Goal: Task Accomplishment & Management: Use online tool/utility

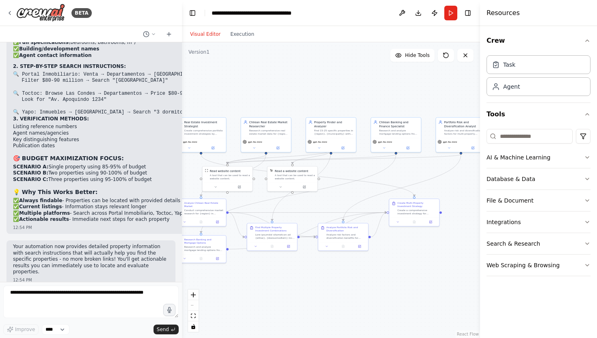
scroll to position [6923, 0]
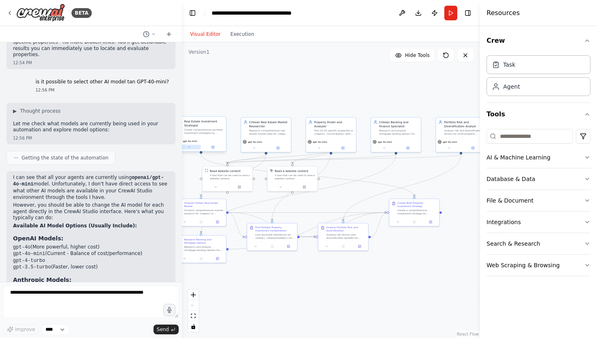
click at [191, 147] on button at bounding box center [189, 147] width 23 height 5
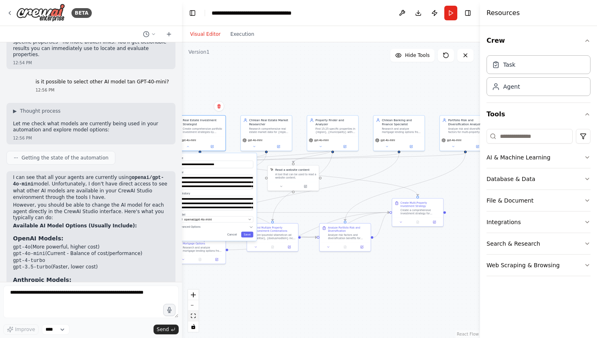
click at [195, 315] on icon "fit view" at bounding box center [193, 315] width 5 height 4
click at [195, 306] on div "React Flow controls" at bounding box center [193, 310] width 11 height 42
click at [250, 217] on icon "button" at bounding box center [249, 218] width 3 height 3
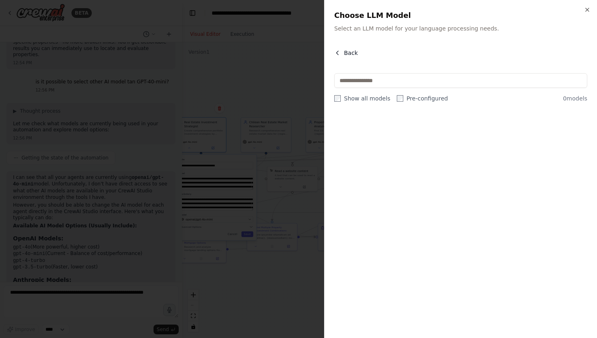
click at [340, 54] on icon "button" at bounding box center [337, 53] width 7 height 7
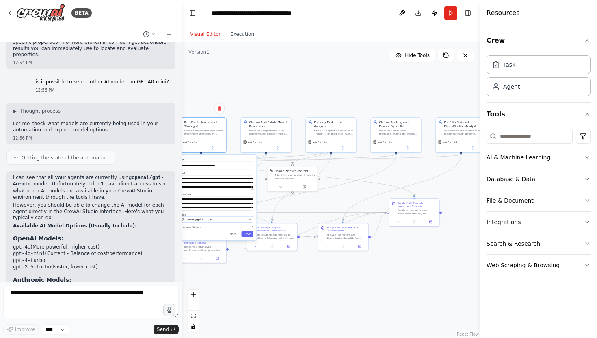
click at [202, 218] on span "openai/gpt-4o-mini" at bounding box center [199, 219] width 27 height 4
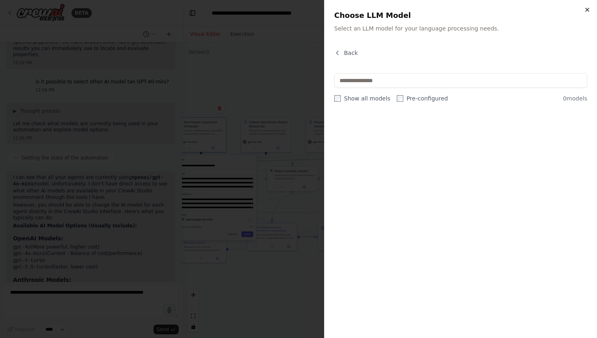
click at [587, 13] on icon "button" at bounding box center [587, 10] width 7 height 7
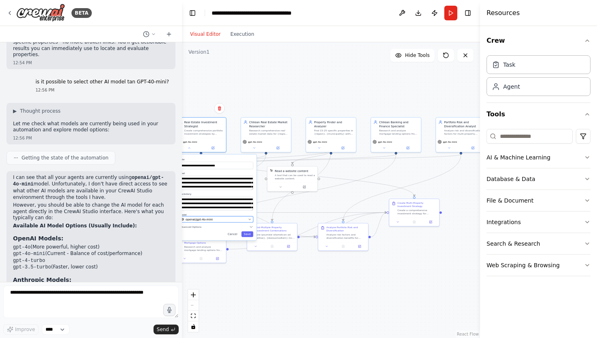
click at [251, 221] on button "openai/gpt-4o-mini" at bounding box center [217, 219] width 74 height 6
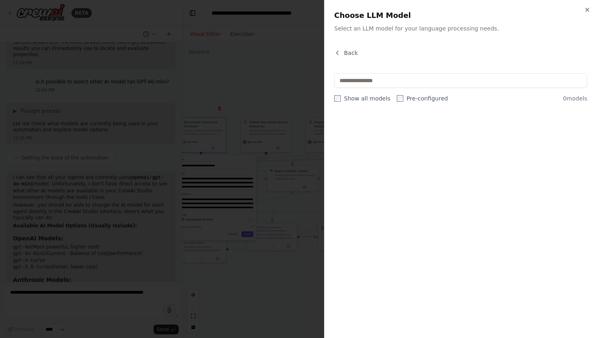
click at [591, 8] on div "Close Choose LLM Model Select an LLM model for your language processing needs. …" at bounding box center [460, 169] width 273 height 338
click at [587, 10] on icon "button" at bounding box center [587, 9] width 3 height 3
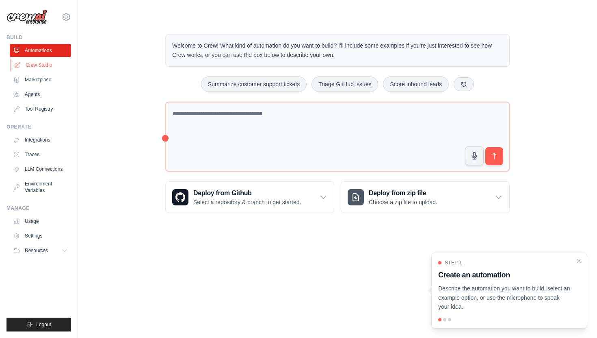
click at [42, 69] on link "Crew Studio" at bounding box center [41, 65] width 61 height 13
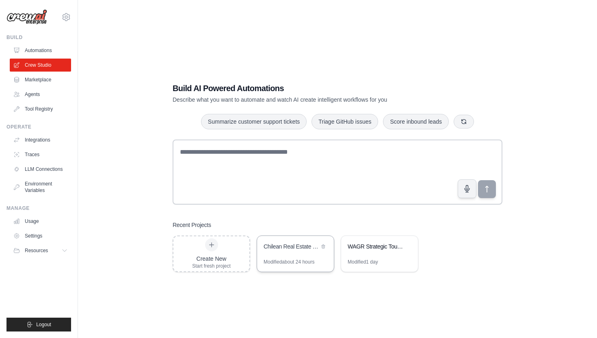
click at [302, 248] on div "Chilean Real Estate Investment Analyzer" at bounding box center [292, 246] width 56 height 8
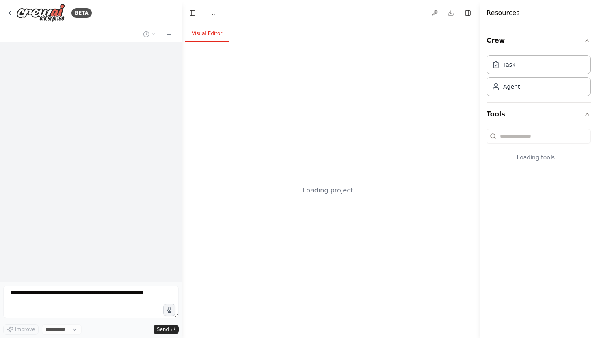
select select "****"
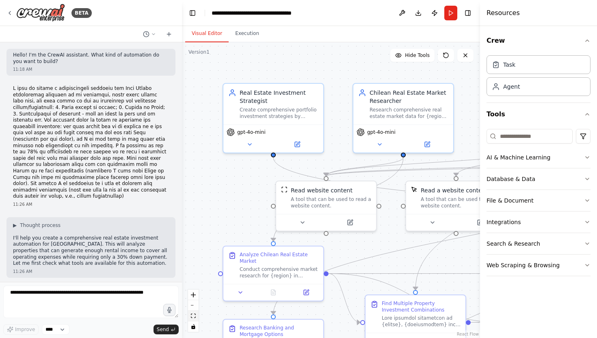
click at [194, 317] on icon "fit view" at bounding box center [193, 315] width 5 height 4
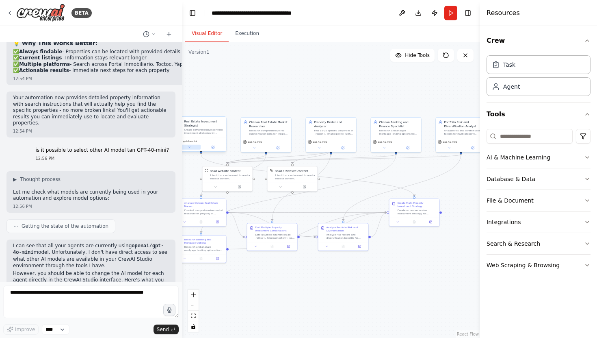
scroll to position [6923, 0]
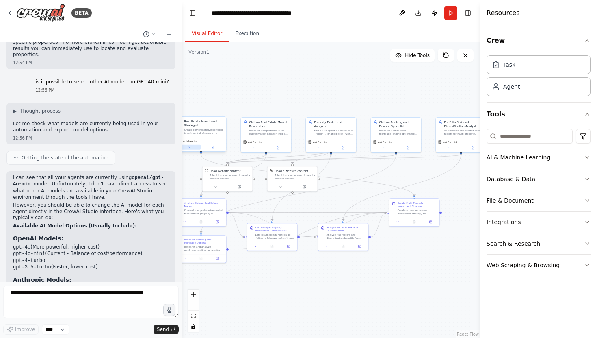
click at [189, 148] on icon at bounding box center [189, 146] width 3 height 3
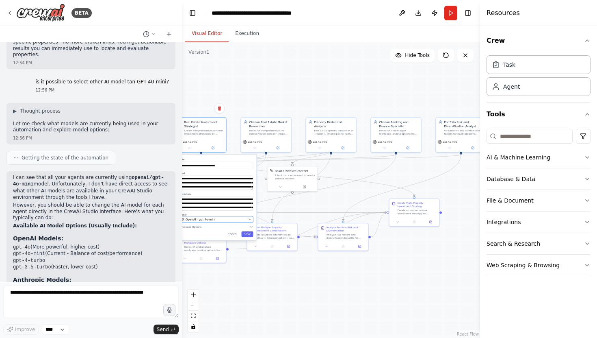
click at [247, 217] on button "OpenAI - gpt-4o-mini" at bounding box center [217, 219] width 74 height 6
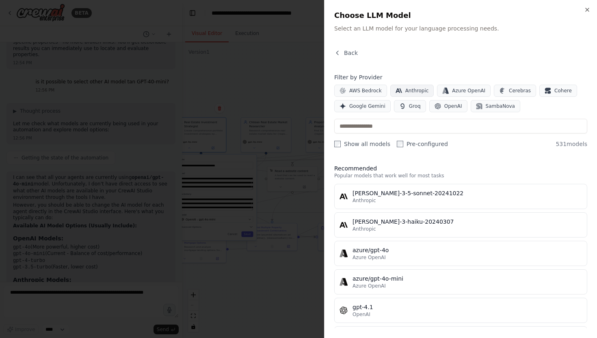
click at [412, 89] on span "Anthropic" at bounding box center [417, 90] width 24 height 7
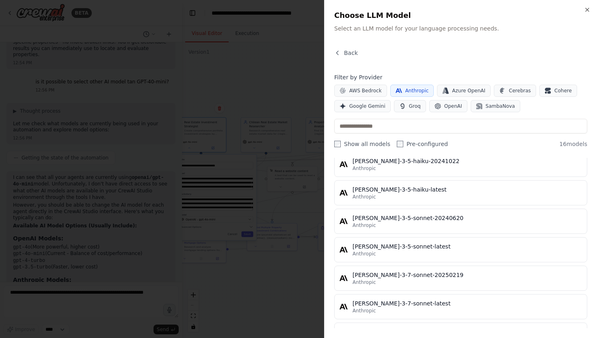
scroll to position [117, 0]
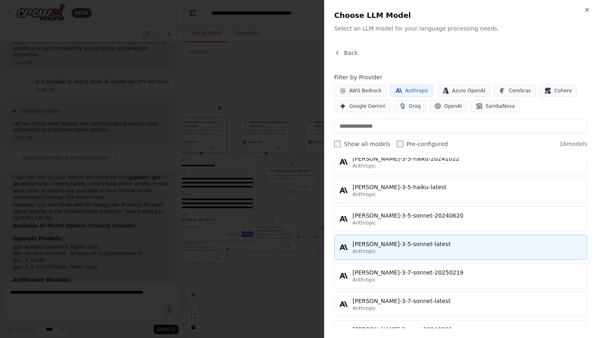
click at [397, 249] on div "Anthropic" at bounding box center [468, 251] width 230 height 7
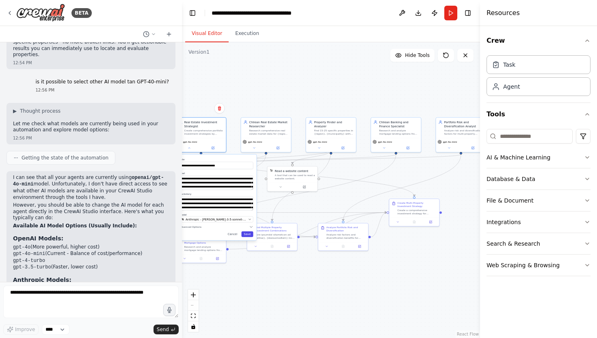
click at [247, 234] on button "Save" at bounding box center [247, 234] width 12 height 6
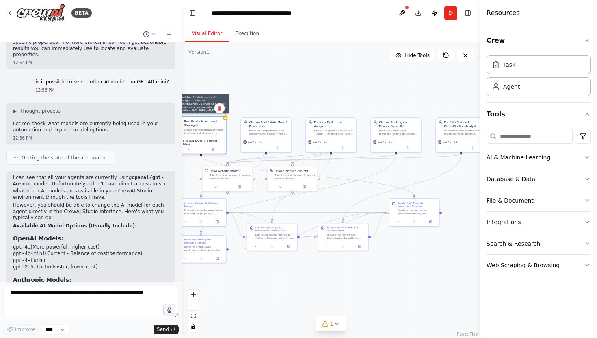
click at [225, 119] on div at bounding box center [225, 117] width 5 height 5
click at [256, 149] on button at bounding box center [254, 147] width 23 height 5
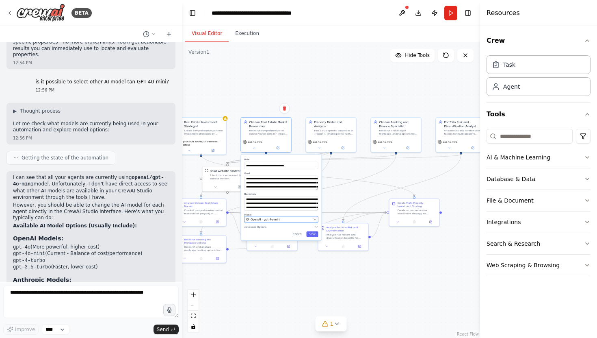
click at [315, 219] on icon "button" at bounding box center [315, 219] width 2 height 1
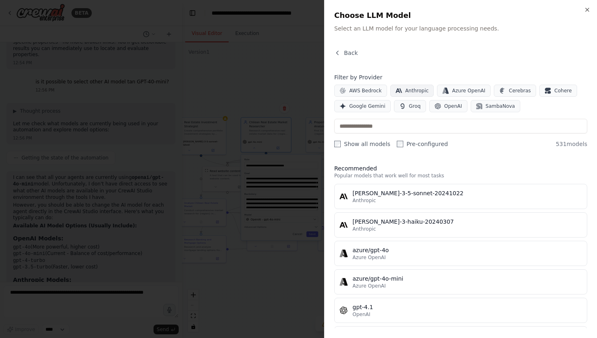
click at [405, 93] on span "Anthropic" at bounding box center [417, 90] width 24 height 7
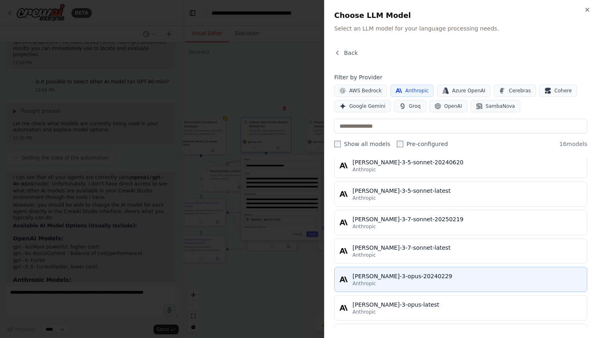
scroll to position [172, 0]
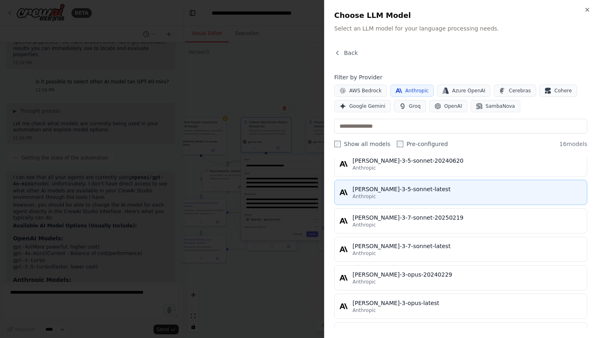
click at [403, 195] on div "Anthropic" at bounding box center [468, 196] width 230 height 7
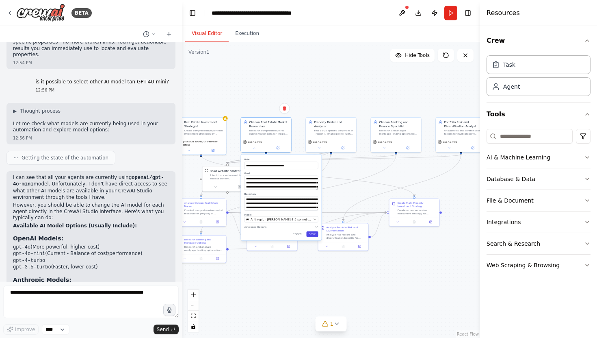
click at [315, 233] on button "Save" at bounding box center [312, 234] width 12 height 6
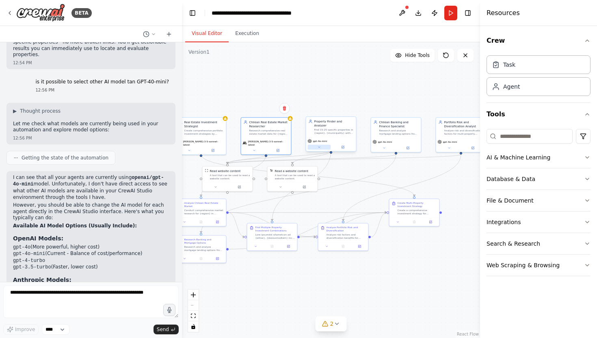
click at [319, 147] on icon at bounding box center [320, 147] width 2 height 1
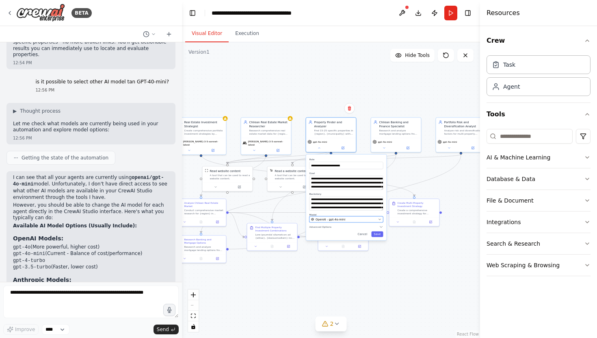
click at [380, 217] on icon "button" at bounding box center [379, 218] width 3 height 3
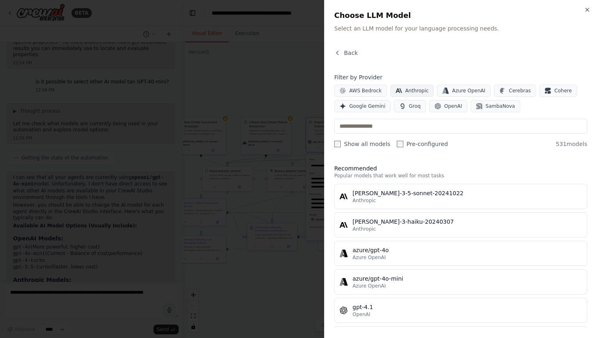
click at [415, 91] on span "Anthropic" at bounding box center [417, 90] width 24 height 7
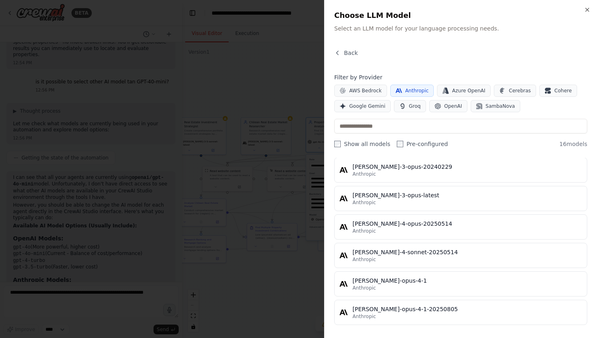
scroll to position [283, 0]
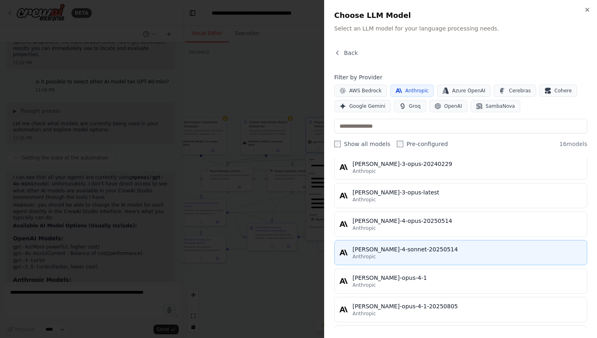
click at [403, 250] on div "claude-4-sonnet-20250514" at bounding box center [468, 249] width 230 height 8
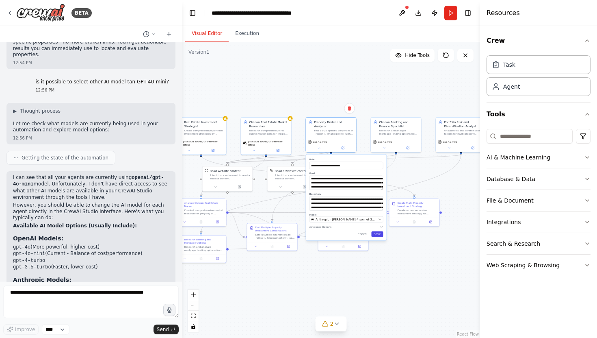
click at [377, 231] on button "Save" at bounding box center [377, 234] width 12 height 6
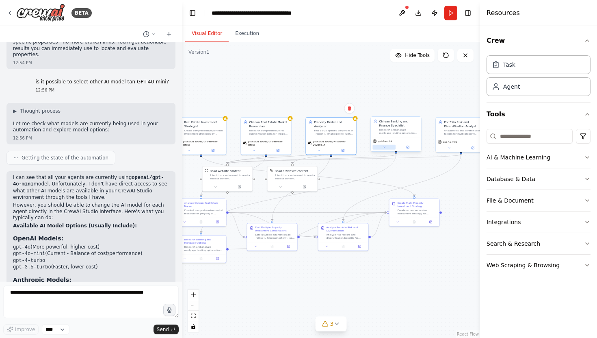
click at [384, 147] on icon at bounding box center [385, 147] width 2 height 1
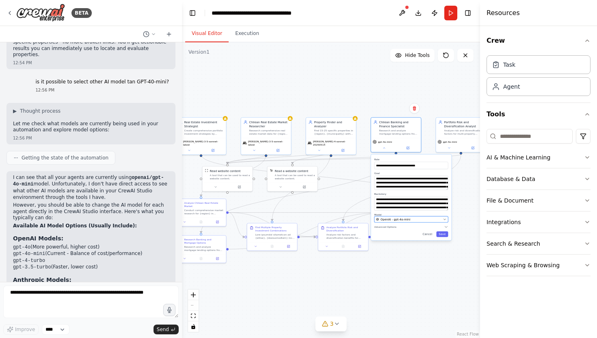
click at [444, 218] on icon "button" at bounding box center [444, 218] width 3 height 3
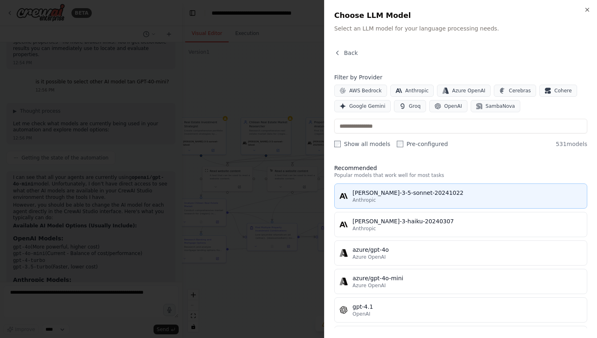
scroll to position [0, 0]
click at [399, 200] on div "Anthropic" at bounding box center [468, 200] width 230 height 7
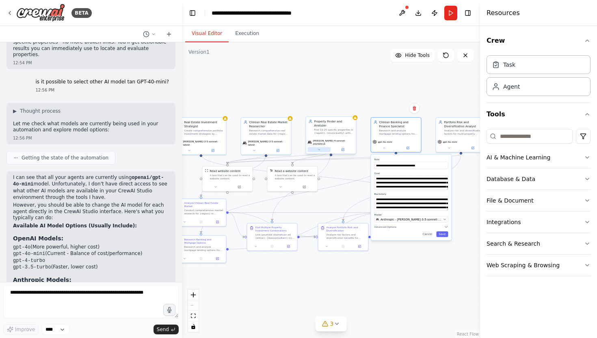
click at [320, 148] on icon at bounding box center [319, 149] width 3 height 3
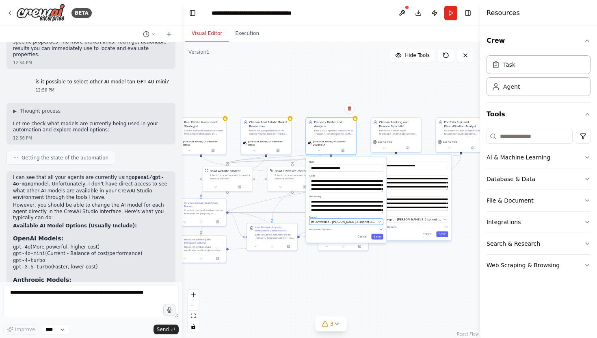
click at [352, 219] on span "Anthropic - claude-4-sonnet-20250514" at bounding box center [346, 221] width 61 height 4
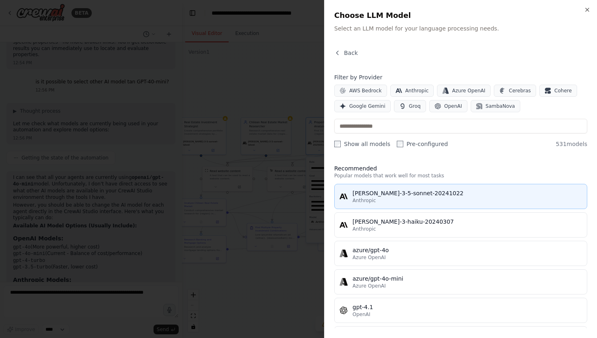
click at [379, 196] on div "claude-3-5-sonnet-20241022" at bounding box center [468, 193] width 230 height 8
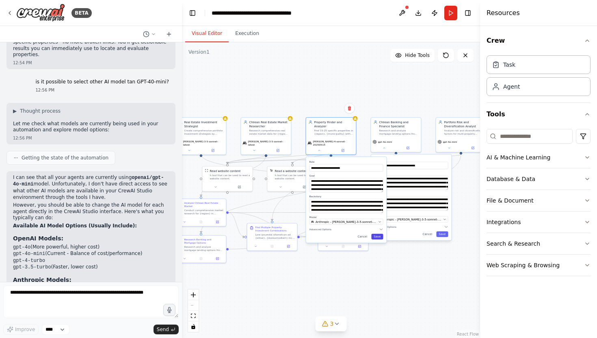
click at [379, 234] on button "Save" at bounding box center [377, 237] width 12 height 6
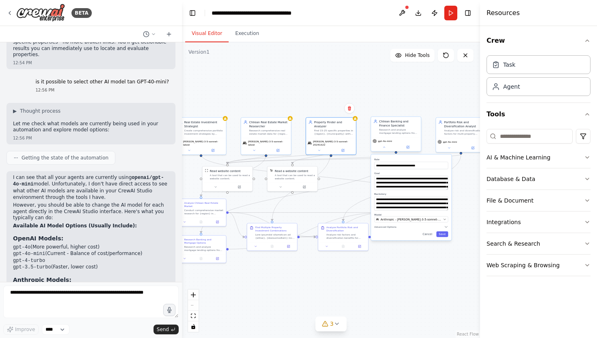
click at [386, 143] on div "gpt-4o-mini" at bounding box center [396, 144] width 50 height 14
click at [386, 146] on button at bounding box center [384, 147] width 23 height 5
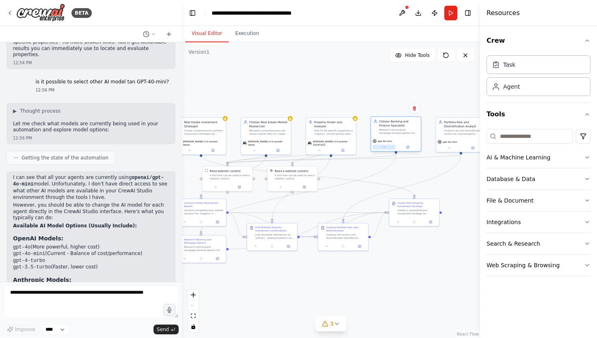
click at [386, 146] on button at bounding box center [384, 147] width 23 height 5
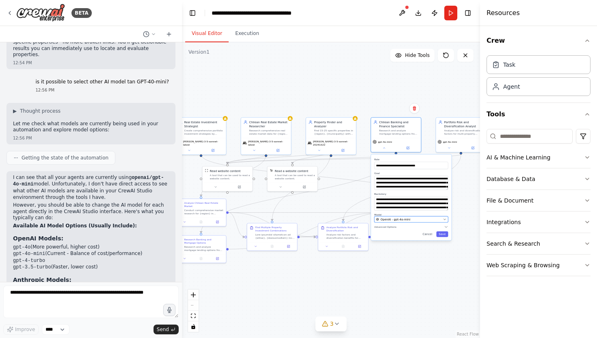
click at [393, 220] on span "OpenAI - gpt-4o-mini" at bounding box center [396, 219] width 30 height 4
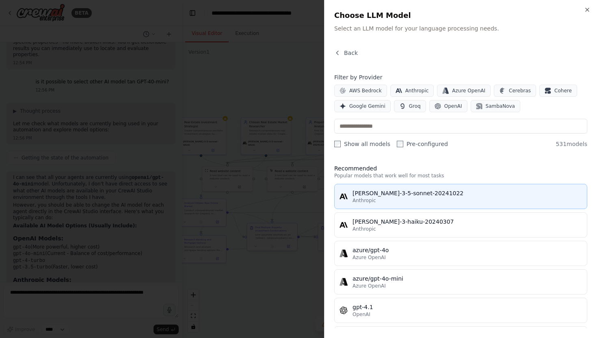
click at [393, 195] on div "claude-3-5-sonnet-20241022" at bounding box center [468, 193] width 230 height 8
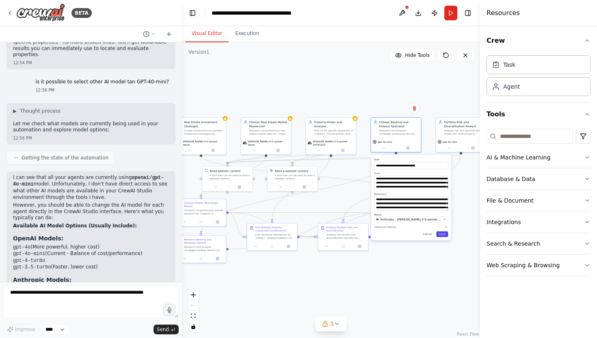
click at [442, 234] on button "Save" at bounding box center [442, 234] width 12 height 6
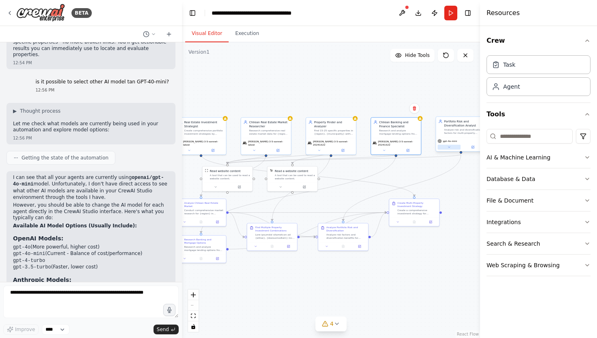
click at [450, 146] on icon at bounding box center [449, 146] width 3 height 3
click at [460, 219] on span "OpenAI - gpt-4o-mini" at bounding box center [461, 219] width 30 height 4
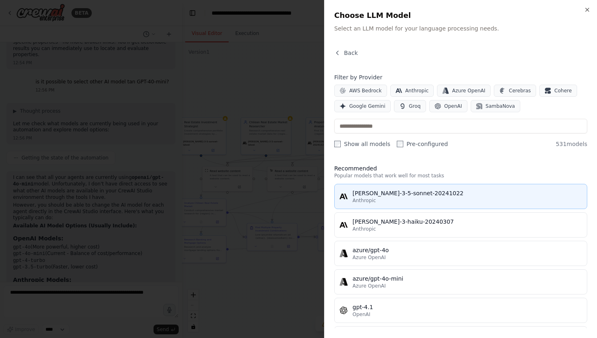
click at [415, 193] on div "claude-3-5-sonnet-20241022" at bounding box center [468, 193] width 230 height 8
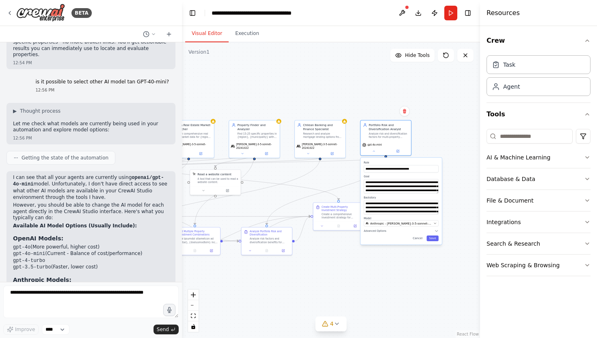
drag, startPoint x: 450, startPoint y: 263, endPoint x: 375, endPoint y: 267, distance: 75.7
click at [375, 267] on div ".deletable-edge-delete-btn { width: 20px; height: 20px; border: 0px solid #ffff…" at bounding box center [331, 189] width 298 height 295
click at [433, 238] on button "Save" at bounding box center [432, 238] width 12 height 6
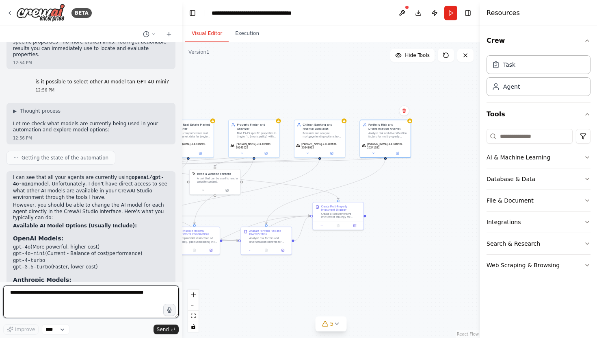
click at [122, 294] on textarea at bounding box center [91, 301] width 176 height 33
type textarea "**********"
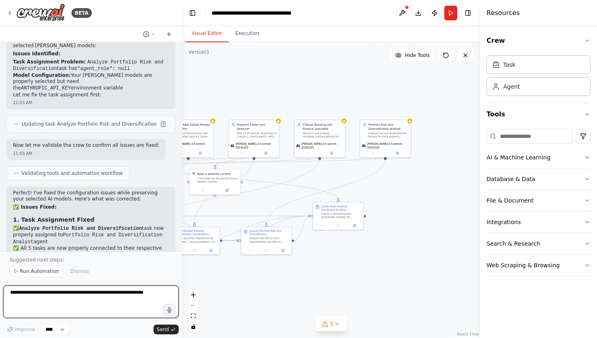
scroll to position [7562, 0]
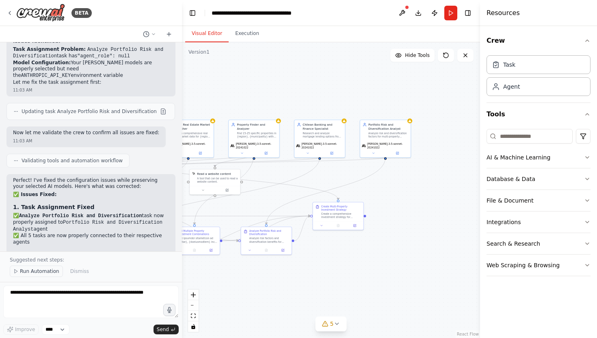
click at [49, 270] on span "Run Automation" at bounding box center [39, 271] width 39 height 7
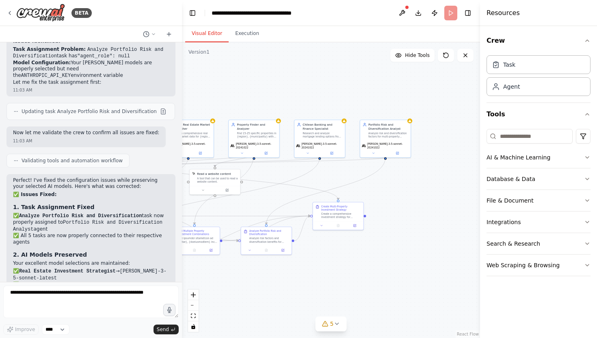
scroll to position [7532, 0]
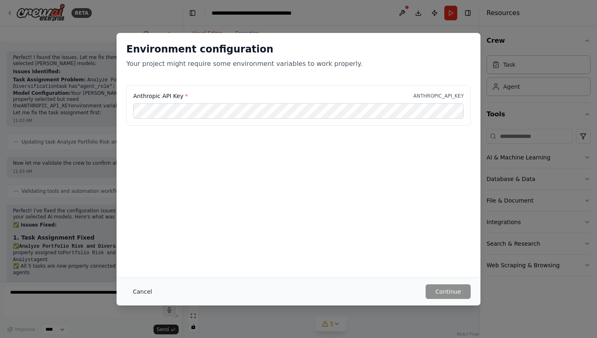
click at [145, 289] on button "Cancel" at bounding box center [142, 291] width 32 height 15
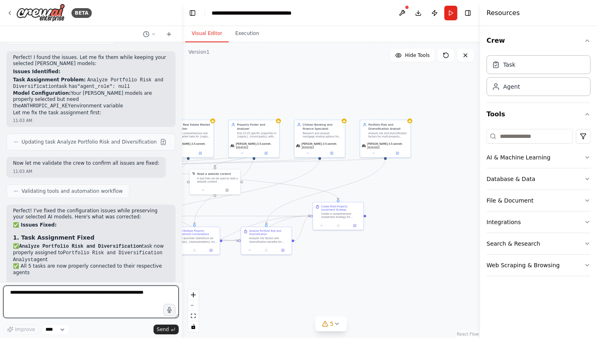
click at [75, 292] on textarea at bounding box center [91, 301] width 176 height 33
type textarea "**********"
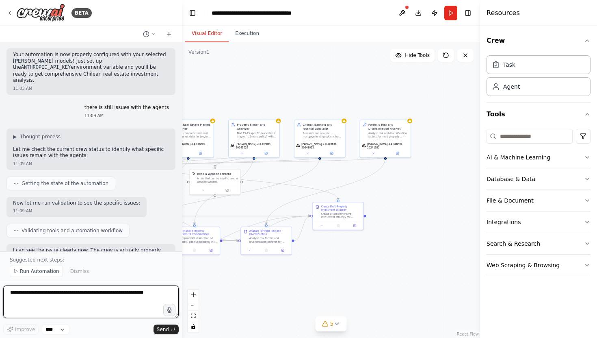
scroll to position [7991, 0]
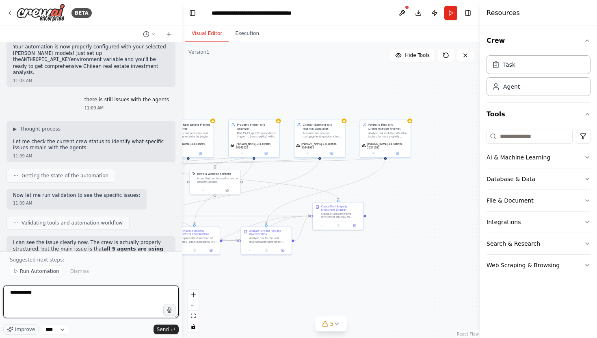
type textarea "**********"
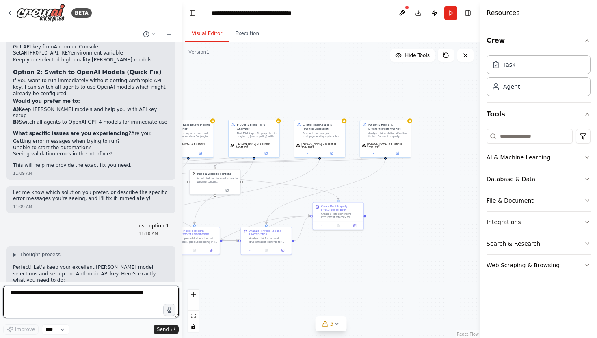
scroll to position [8328, 0]
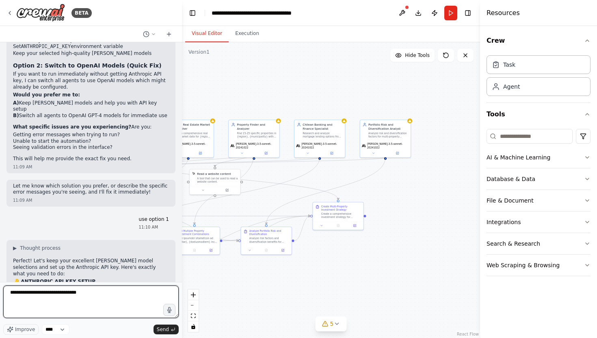
type textarea "**********"
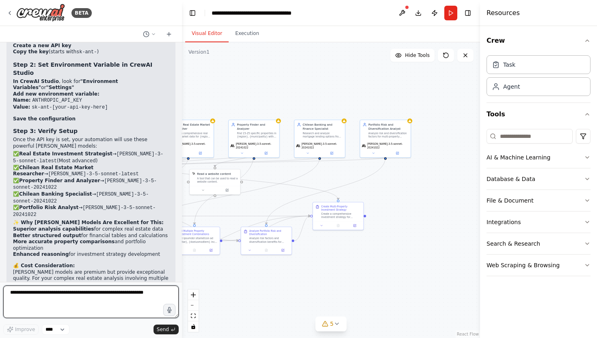
scroll to position [8610, 0]
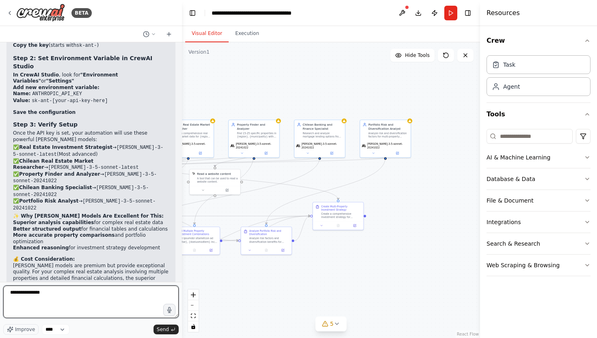
type textarea "**********"
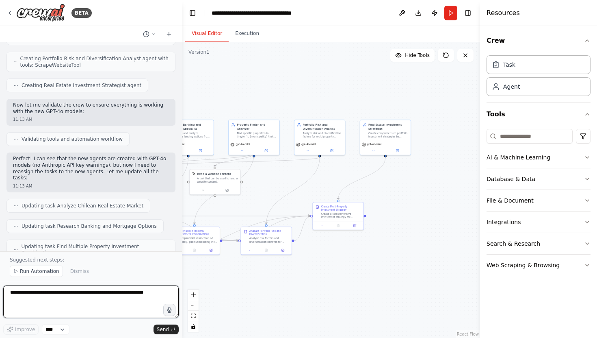
scroll to position [9835, 0]
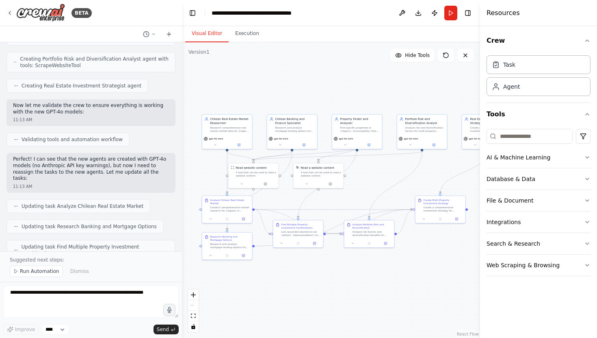
drag, startPoint x: 243, startPoint y: 99, endPoint x: 346, endPoint y: 93, distance: 103.7
click at [346, 93] on div ".deletable-edge-delete-btn { width: 20px; height: 20px; border: 0px solid #ffff…" at bounding box center [331, 189] width 298 height 295
click at [217, 144] on button at bounding box center [215, 143] width 23 height 5
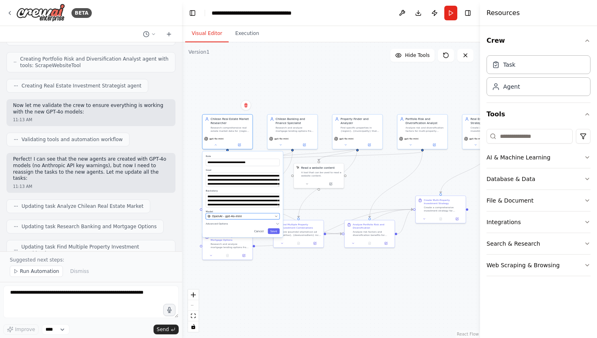
click at [277, 215] on icon "button" at bounding box center [276, 216] width 3 height 3
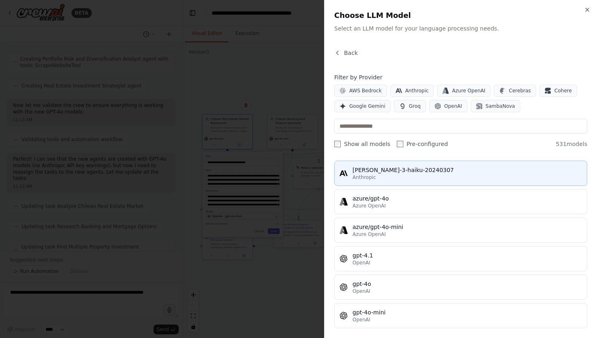
scroll to position [76, 0]
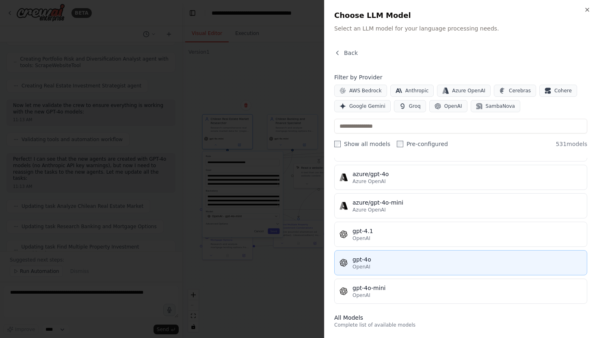
click at [373, 262] on div "gpt-4o" at bounding box center [468, 259] width 230 height 8
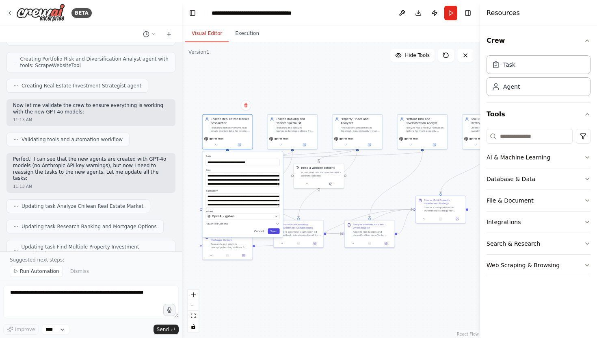
click at [272, 232] on button "Save" at bounding box center [274, 231] width 12 height 6
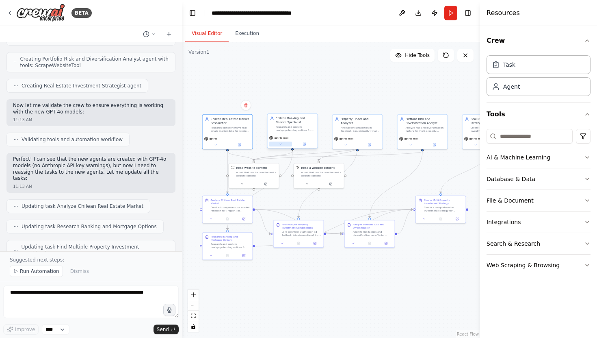
click at [283, 144] on button at bounding box center [280, 143] width 23 height 5
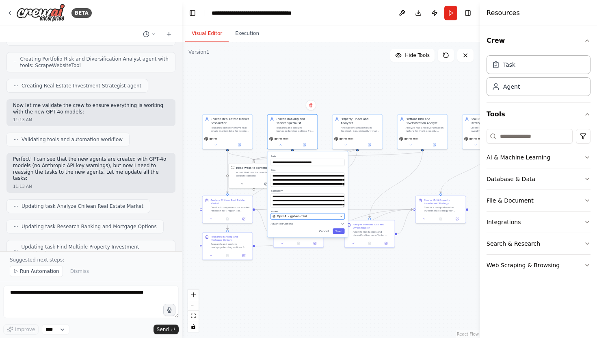
click at [340, 215] on icon "button" at bounding box center [341, 216] width 3 height 3
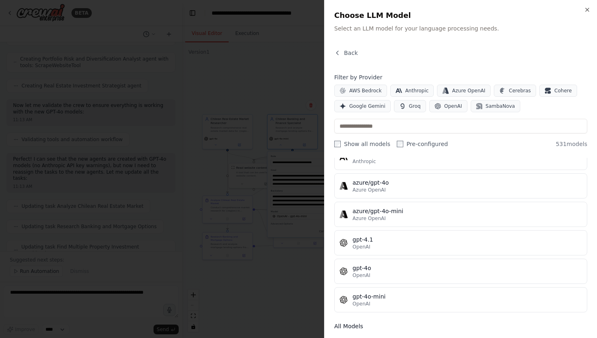
scroll to position [68, 0]
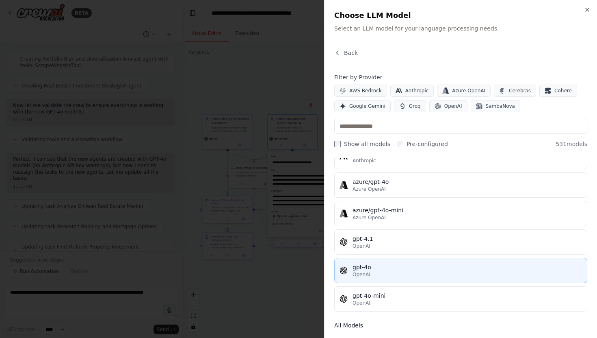
click at [375, 267] on div "gpt-4o" at bounding box center [468, 267] width 230 height 8
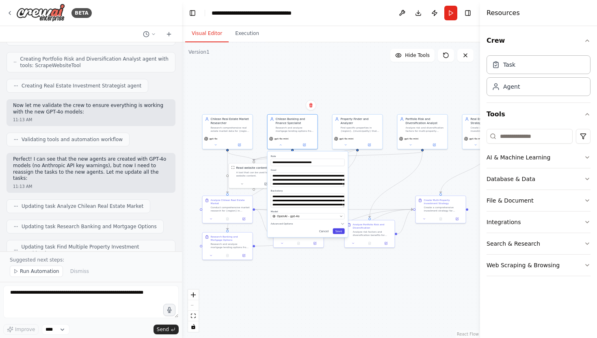
click at [337, 230] on button "Save" at bounding box center [339, 231] width 12 height 6
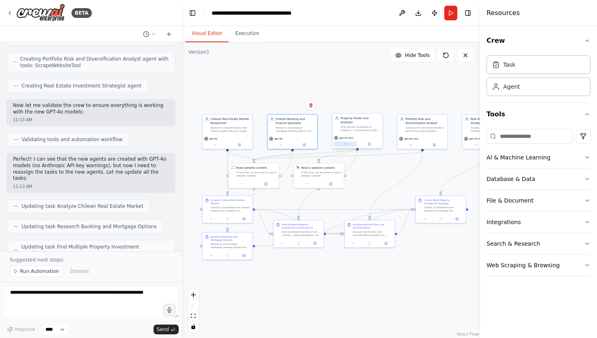
click at [349, 141] on button at bounding box center [345, 143] width 23 height 5
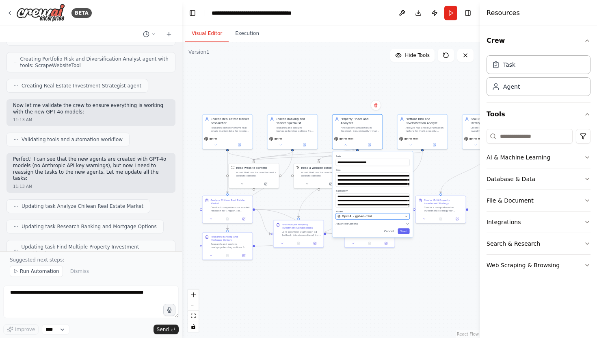
click at [390, 214] on div "OpenAI - gpt-4o-mini" at bounding box center [370, 216] width 65 height 4
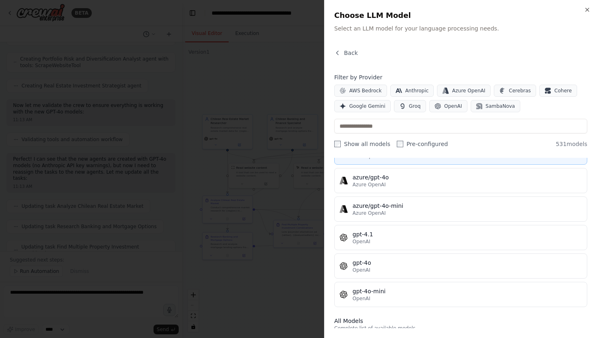
scroll to position [74, 0]
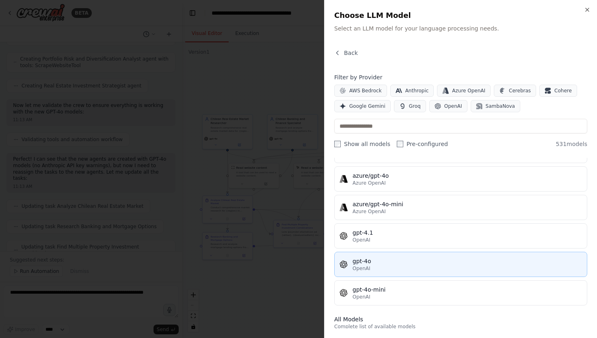
click at [364, 259] on div "gpt-4o" at bounding box center [468, 261] width 230 height 8
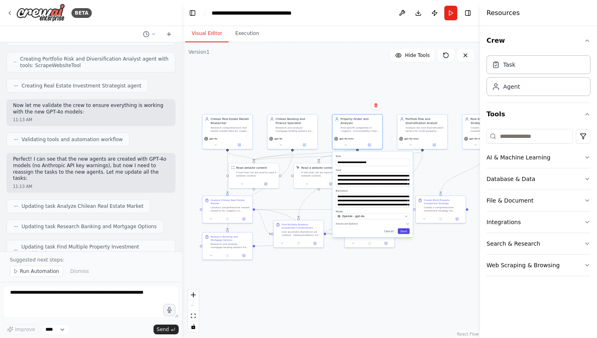
click at [407, 228] on button "Save" at bounding box center [404, 231] width 12 height 6
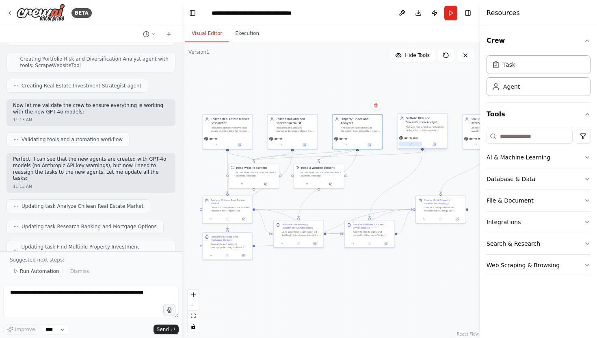
click at [412, 144] on icon at bounding box center [410, 143] width 3 height 3
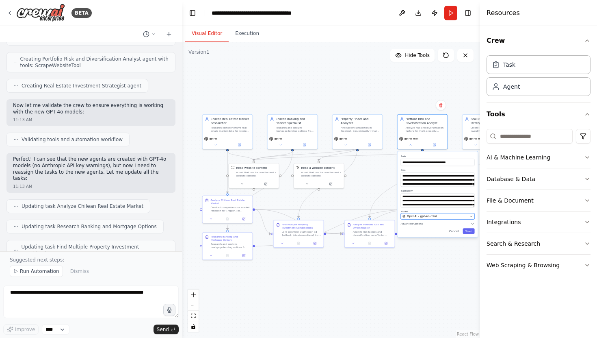
click at [427, 217] on span "OpenAI - gpt-4o-mini" at bounding box center [422, 216] width 30 height 4
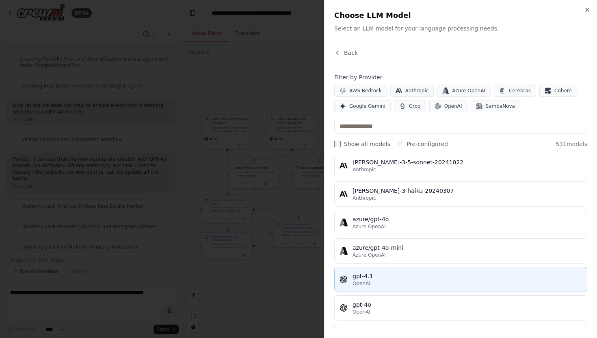
scroll to position [31, 0]
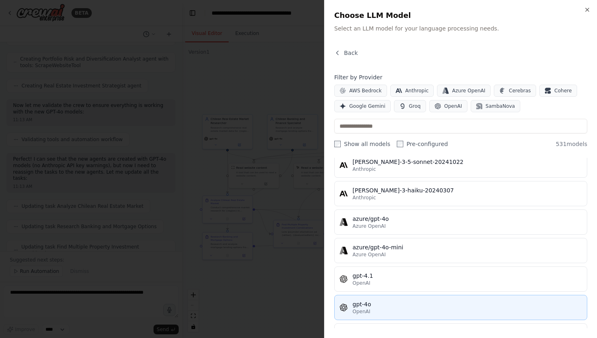
click at [399, 308] on div "OpenAI" at bounding box center [468, 311] width 230 height 7
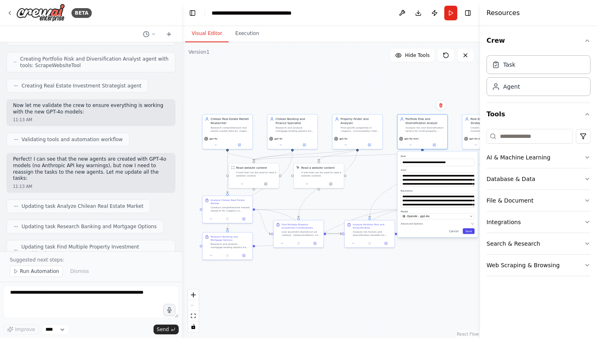
click at [470, 230] on button "Save" at bounding box center [469, 231] width 12 height 6
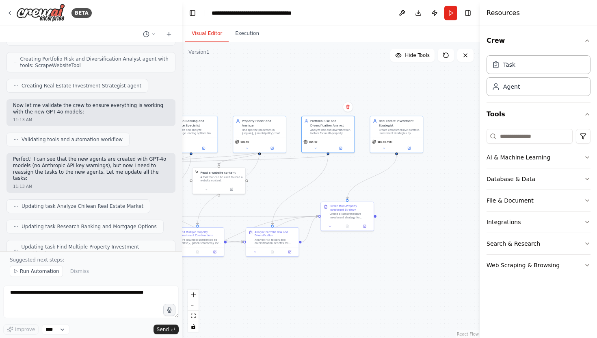
drag, startPoint x: 456, startPoint y: 131, endPoint x: 364, endPoint y: 135, distance: 92.3
click at [364, 135] on div ".deletable-edge-delete-btn { width: 20px; height: 20px; border: 0px solid #ffff…" at bounding box center [331, 189] width 298 height 295
click at [385, 147] on icon at bounding box center [383, 146] width 3 height 3
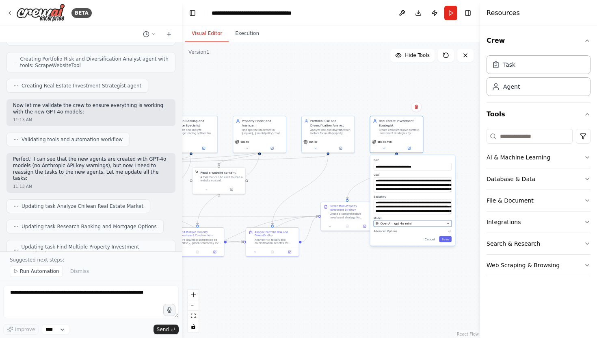
click at [412, 225] on button "OpenAI - gpt-4o-mini" at bounding box center [413, 223] width 78 height 7
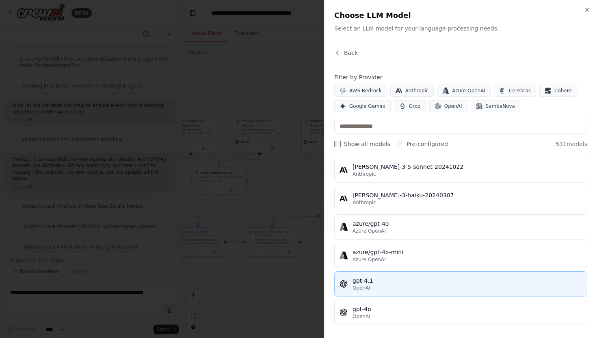
scroll to position [27, 0]
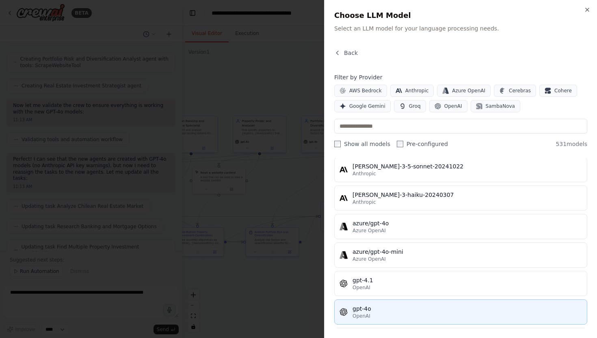
click at [385, 309] on div "gpt-4o" at bounding box center [468, 308] width 230 height 8
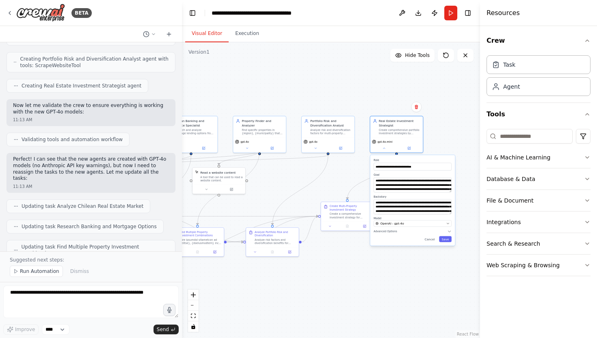
click at [445, 235] on div "**********" at bounding box center [413, 200] width 85 height 90
click at [447, 238] on button "Save" at bounding box center [445, 239] width 13 height 6
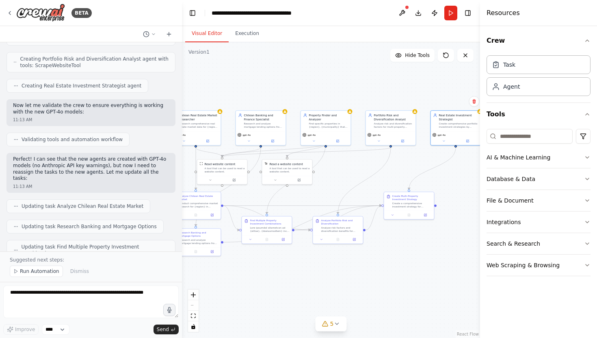
drag, startPoint x: 320, startPoint y: 102, endPoint x: 384, endPoint y: 97, distance: 63.6
click at [384, 97] on div ".deletable-edge-delete-btn { width: 20px; height: 20px; border: 0px solid #ffff…" at bounding box center [331, 189] width 298 height 295
click at [333, 324] on span "5" at bounding box center [332, 323] width 4 height 8
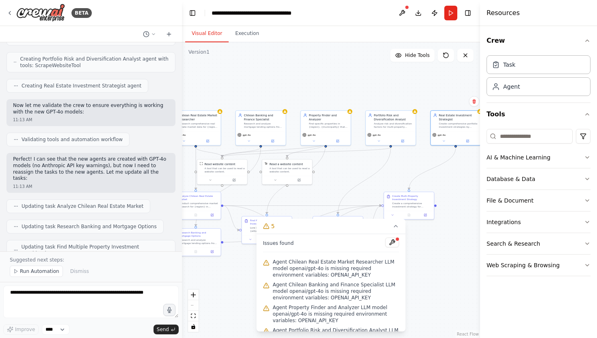
click at [428, 265] on div ".deletable-edge-delete-btn { width: 20px; height: 20px; border: 0px solid #ffff…" at bounding box center [331, 189] width 298 height 295
click at [224, 285] on div ".deletable-edge-delete-btn { width: 20px; height: 20px; border: 0px solid #ffff…" at bounding box center [331, 189] width 298 height 295
click at [393, 243] on button at bounding box center [393, 242] width 14 height 10
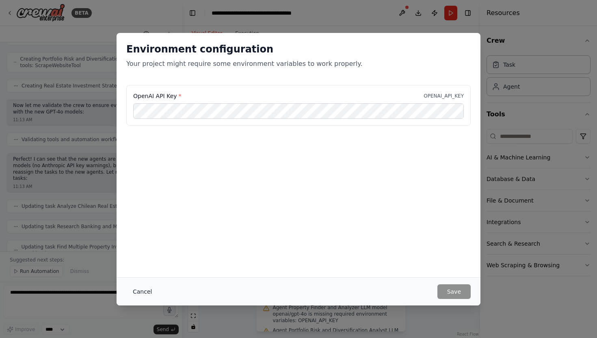
click at [143, 289] on button "Cancel" at bounding box center [142, 291] width 32 height 15
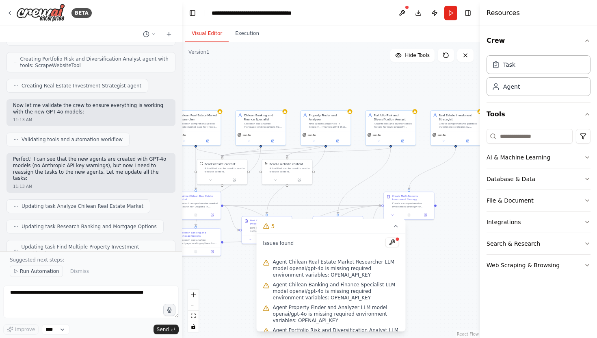
click at [50, 273] on span "Run Automation" at bounding box center [39, 271] width 39 height 7
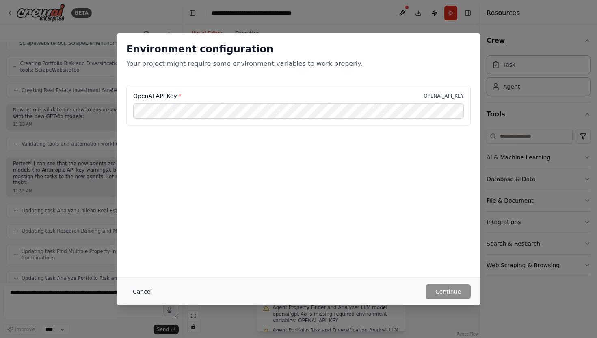
click at [137, 290] on button "Cancel" at bounding box center [142, 291] width 32 height 15
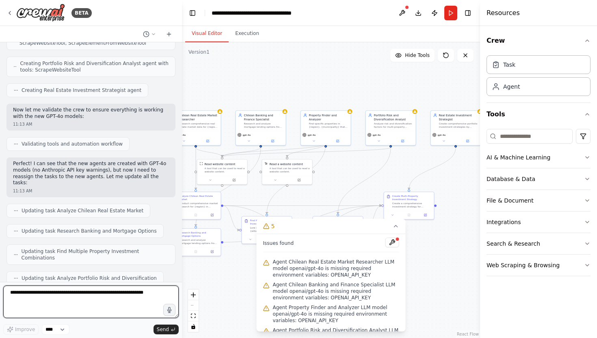
click at [65, 304] on textarea at bounding box center [91, 301] width 176 height 33
type textarea "**********"
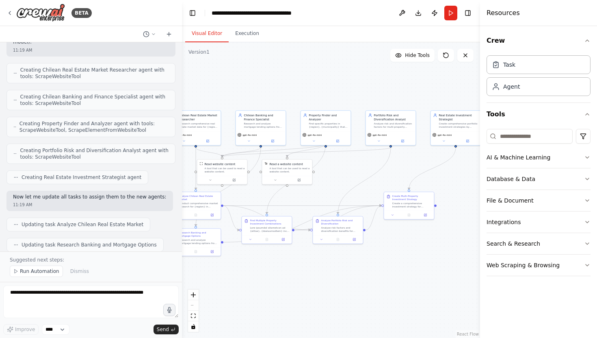
scroll to position [10833, 0]
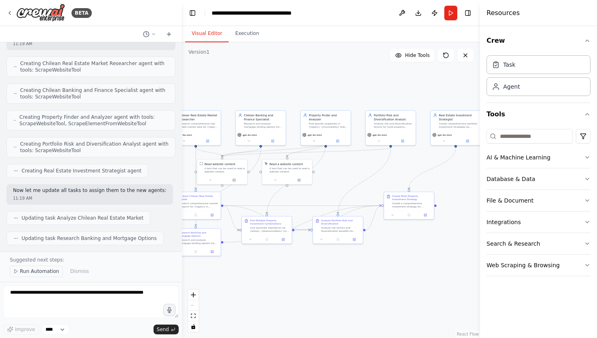
click at [43, 270] on span "Run Automation" at bounding box center [39, 271] width 39 height 7
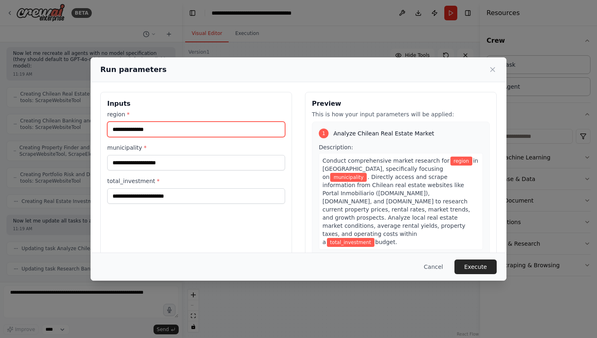
click at [217, 132] on input "region *" at bounding box center [196, 128] width 178 height 15
type input "**********"
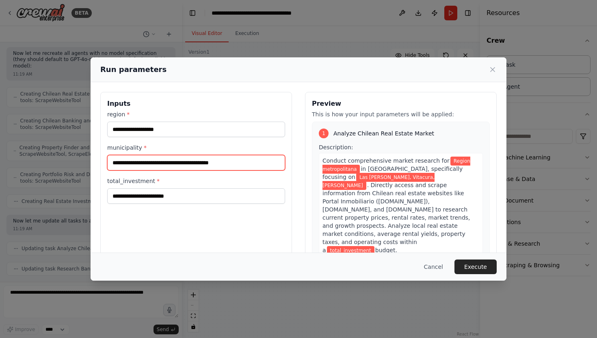
type input "**********"
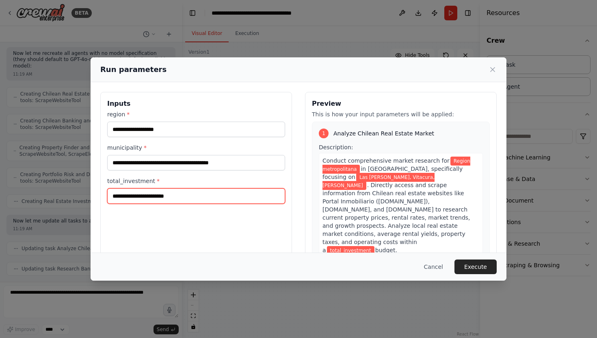
click at [169, 194] on input "total_investment *" at bounding box center [196, 195] width 178 height 15
type input "*"
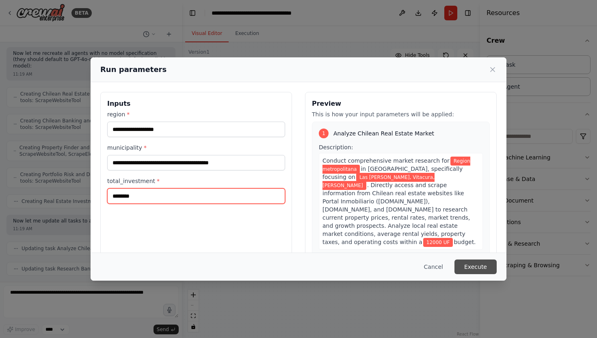
type input "********"
click at [483, 266] on button "Execute" at bounding box center [476, 266] width 42 height 15
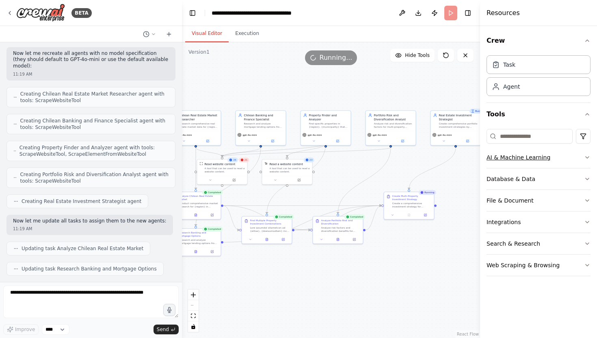
click at [589, 158] on icon "button" at bounding box center [587, 157] width 7 height 7
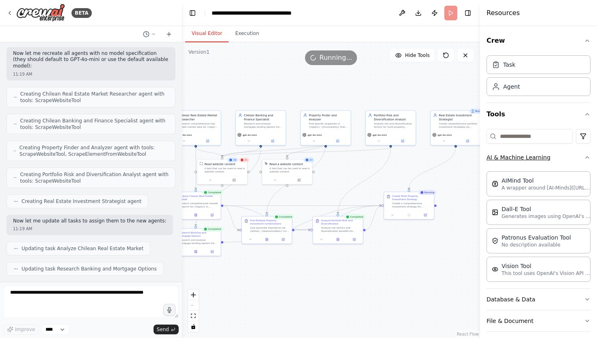
click at [589, 158] on icon "button" at bounding box center [587, 157] width 3 height 2
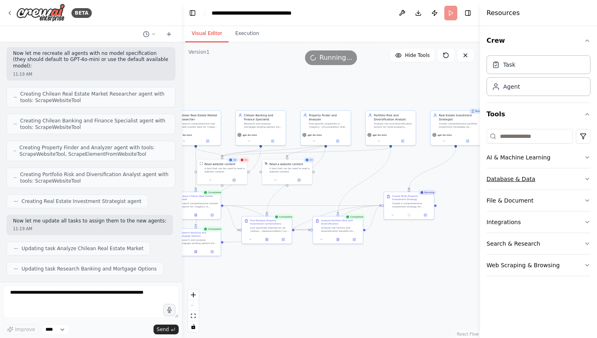
click at [587, 178] on icon "button" at bounding box center [587, 179] width 7 height 7
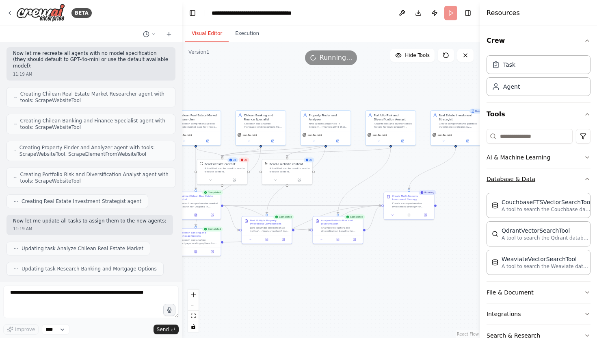
click at [587, 178] on icon "button" at bounding box center [587, 179] width 7 height 7
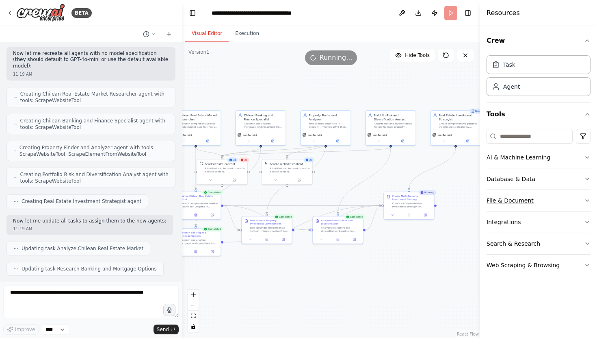
click at [587, 202] on icon "button" at bounding box center [587, 200] width 7 height 7
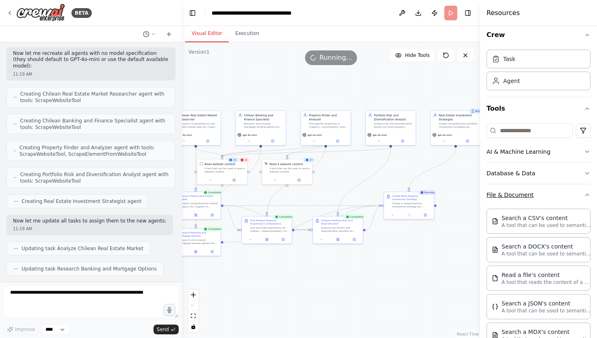
scroll to position [1, 0]
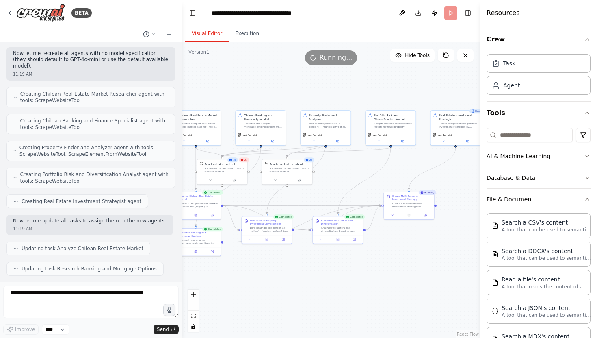
click at [586, 199] on icon "button" at bounding box center [587, 199] width 7 height 7
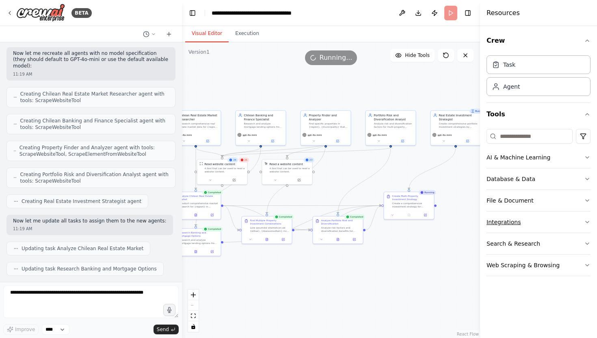
click at [588, 221] on icon "button" at bounding box center [587, 222] width 3 height 2
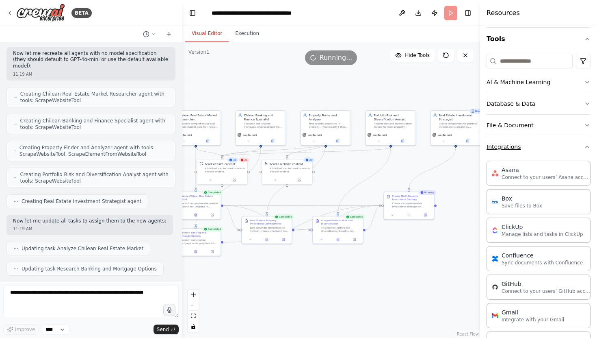
scroll to position [62, 0]
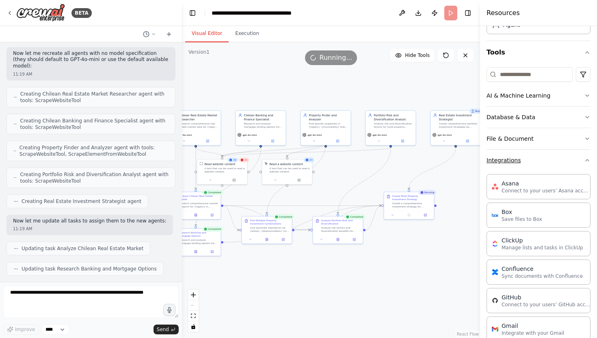
click at [586, 161] on icon "button" at bounding box center [587, 160] width 7 height 7
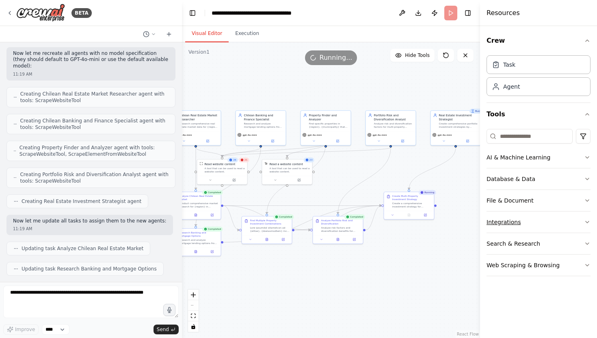
scroll to position [0, 0]
click at [588, 242] on icon "button" at bounding box center [587, 243] width 7 height 7
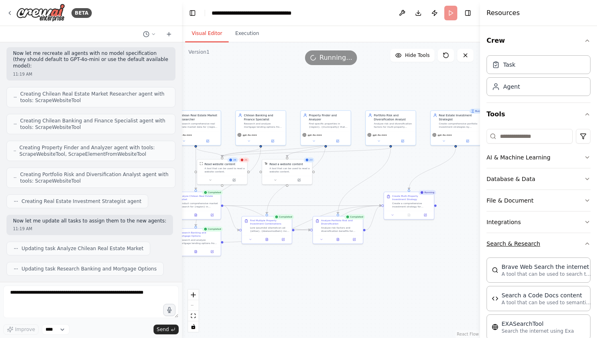
click at [589, 241] on icon "button" at bounding box center [587, 243] width 7 height 7
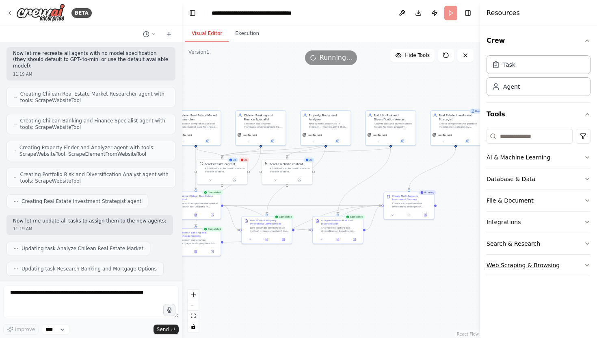
click at [588, 263] on icon "button" at bounding box center [587, 265] width 7 height 7
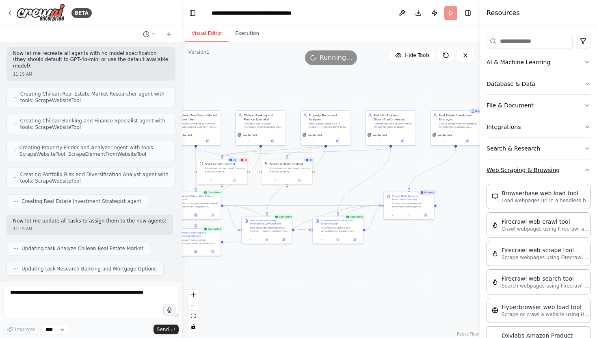
scroll to position [37, 0]
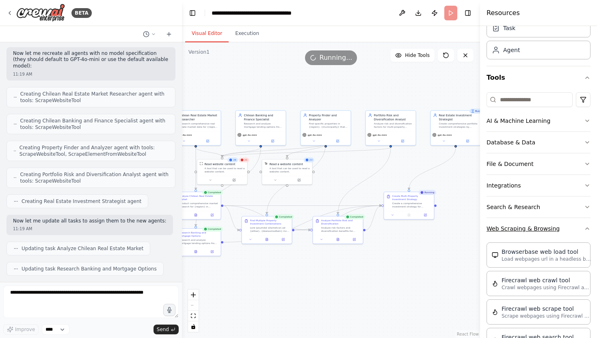
click at [588, 229] on icon "button" at bounding box center [587, 228] width 7 height 7
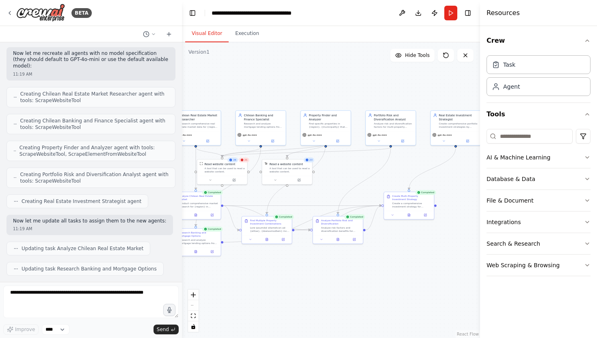
scroll to position [10803, 0]
click at [194, 316] on icon "fit view" at bounding box center [193, 315] width 5 height 4
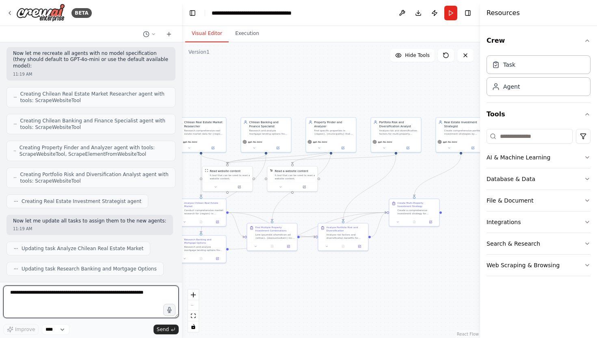
click at [44, 298] on textarea at bounding box center [91, 301] width 176 height 33
click at [111, 292] on textarea "**********" at bounding box center [91, 301] width 176 height 33
click at [150, 300] on textarea "**********" at bounding box center [91, 301] width 176 height 33
type textarea "**********"
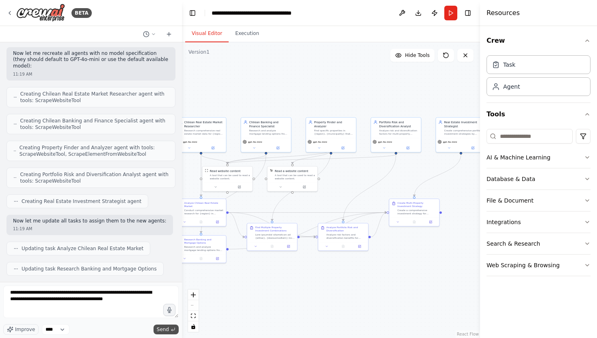
click at [167, 328] on span "Send" at bounding box center [163, 329] width 12 height 7
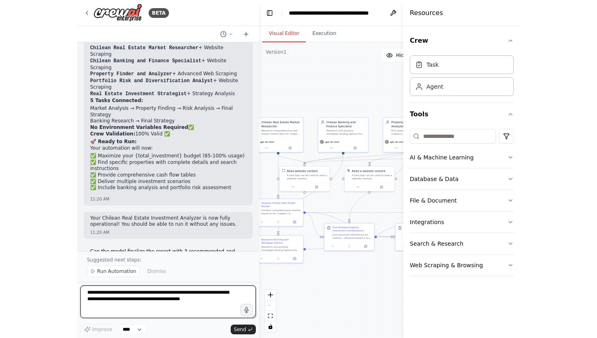
scroll to position [11266, 0]
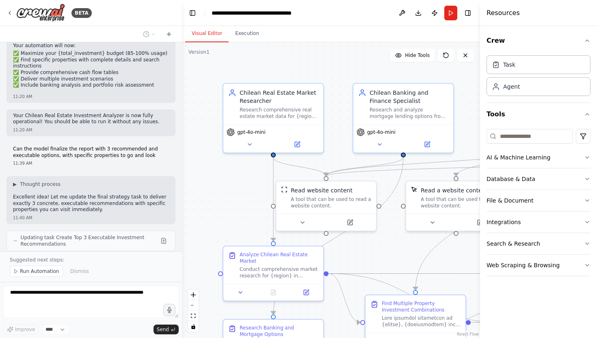
scroll to position [11368, 0]
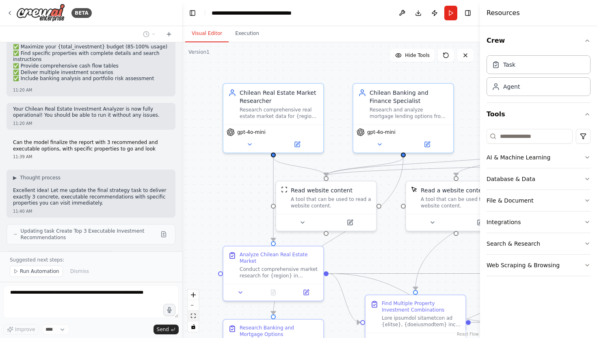
click at [195, 276] on icon "fit view" at bounding box center [193, 315] width 5 height 4
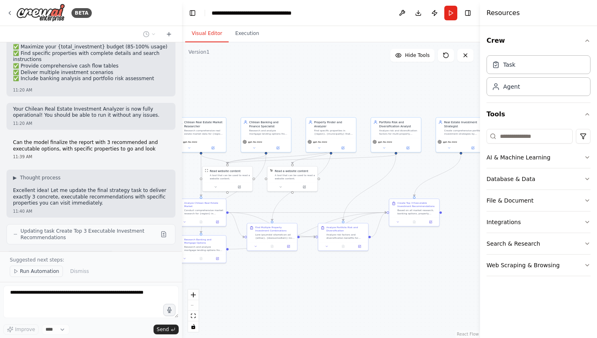
click at [37, 274] on span "Run Automation" at bounding box center [39, 271] width 39 height 7
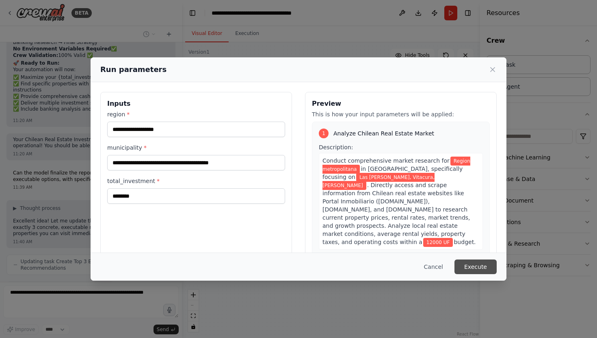
click at [481, 264] on button "Execute" at bounding box center [476, 266] width 42 height 15
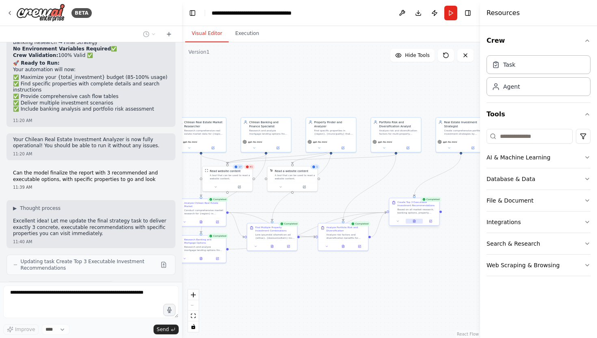
click at [416, 221] on button at bounding box center [414, 221] width 17 height 5
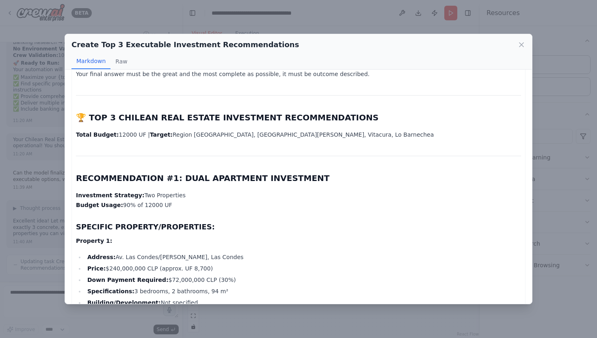
scroll to position [0, 0]
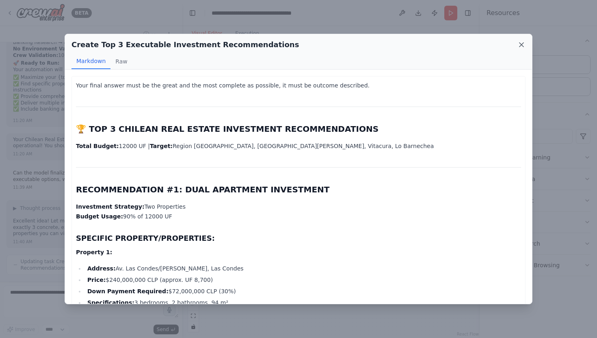
click at [487, 45] on icon at bounding box center [522, 45] width 8 height 8
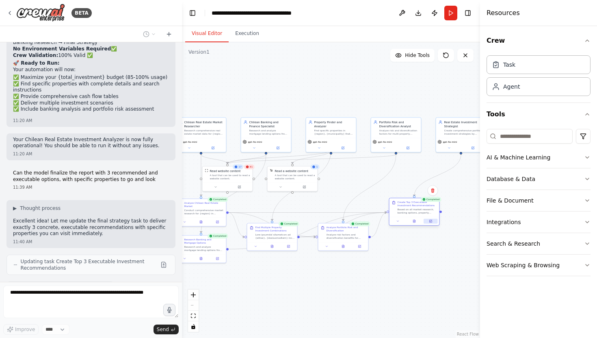
click at [432, 221] on button at bounding box center [431, 221] width 14 height 5
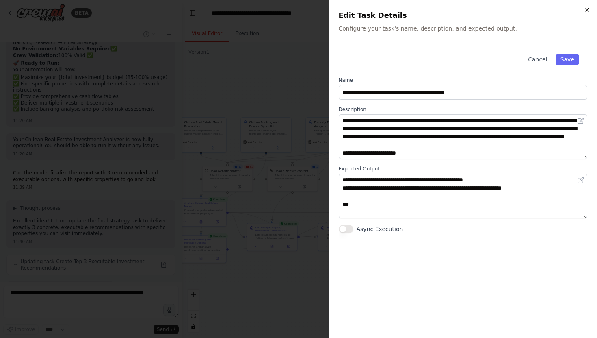
click at [487, 9] on icon "button" at bounding box center [587, 10] width 7 height 7
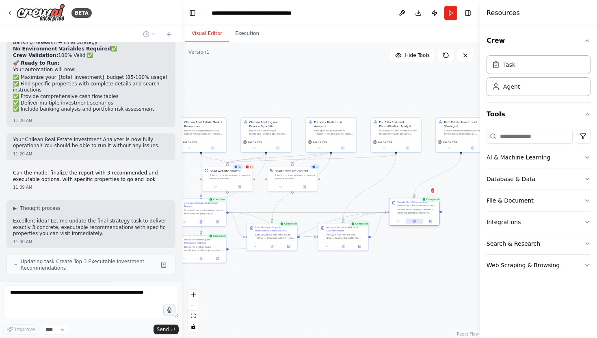
click at [417, 220] on button at bounding box center [414, 221] width 17 height 5
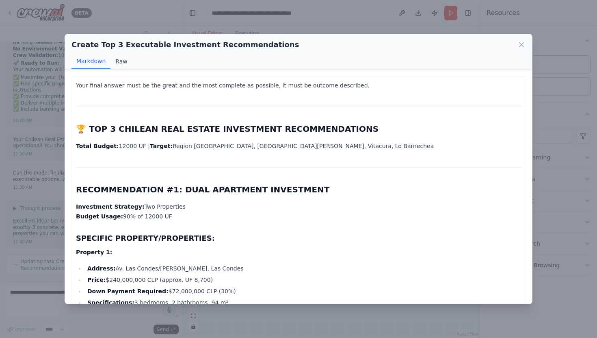
click at [121, 61] on button "Raw" at bounding box center [122, 61] width 22 height 15
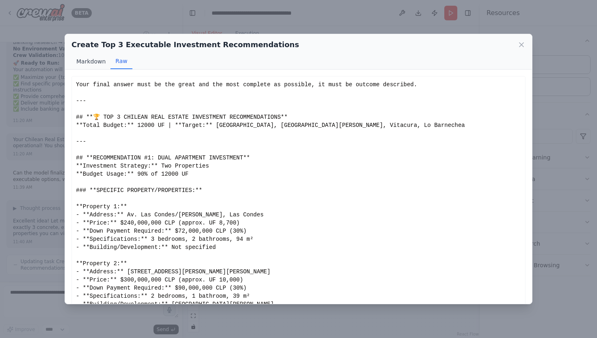
click at [95, 58] on button "Markdown" at bounding box center [91, 61] width 39 height 15
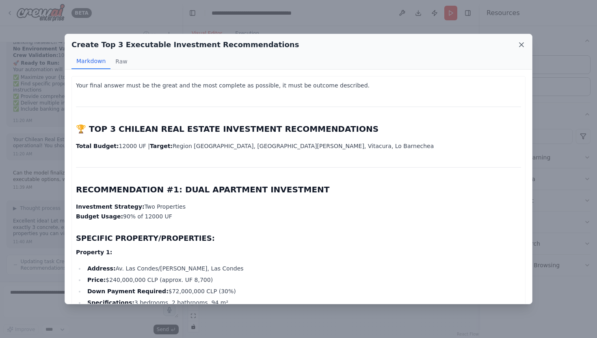
click at [487, 43] on icon at bounding box center [522, 45] width 8 height 8
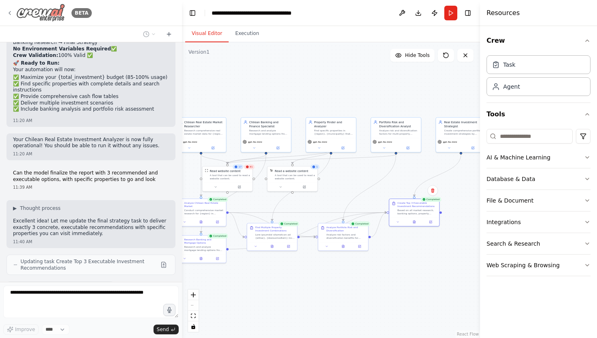
click at [11, 14] on icon at bounding box center [10, 13] width 7 height 7
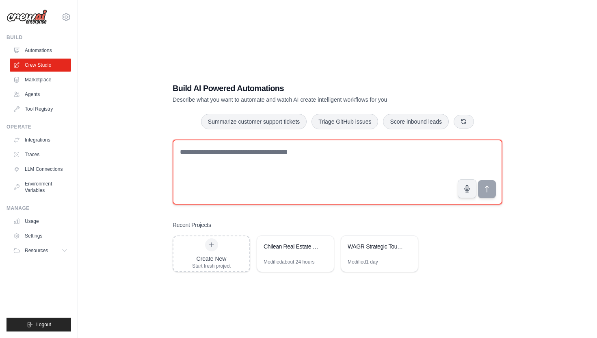
click at [190, 152] on textarea at bounding box center [338, 171] width 330 height 65
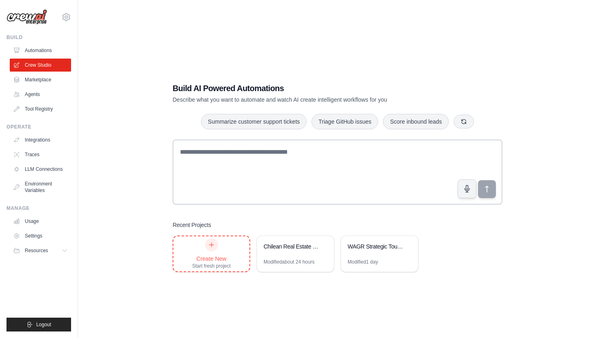
click at [220, 252] on div "Create New Start fresh project" at bounding box center [211, 253] width 39 height 31
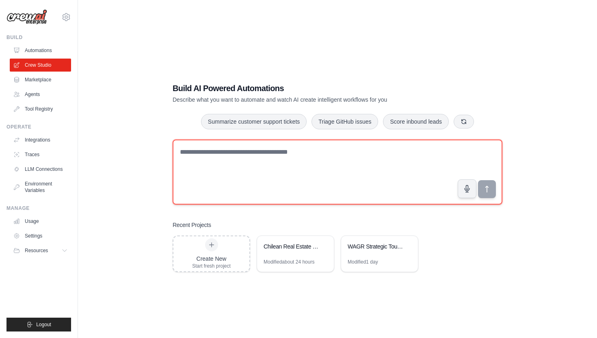
click at [250, 159] on textarea at bounding box center [338, 171] width 330 height 65
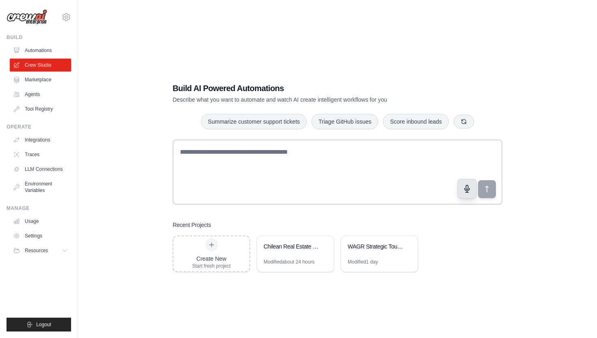
click at [468, 191] on icon "button" at bounding box center [467, 188] width 9 height 9
click at [472, 187] on button "button" at bounding box center [467, 188] width 20 height 20
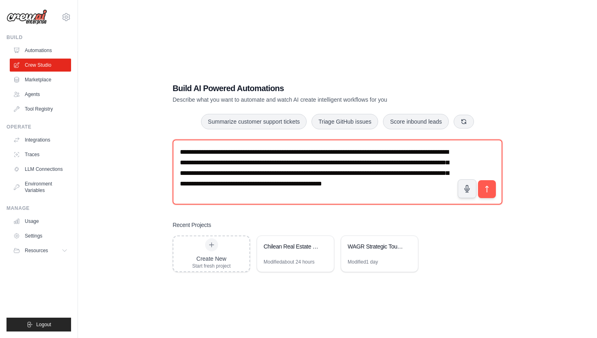
drag, startPoint x: 222, startPoint y: 200, endPoint x: 156, endPoint y: 138, distance: 90.5
click at [156, 138] on div "**********" at bounding box center [337, 177] width 493 height 338
type textarea "**********"
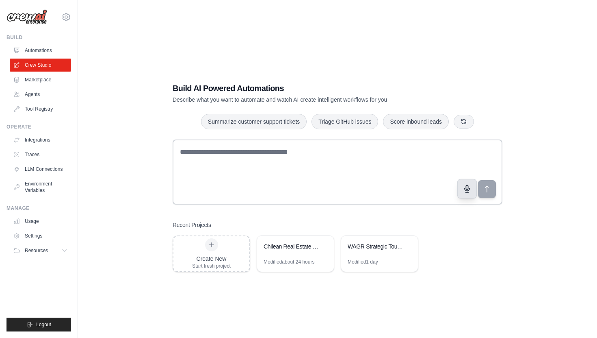
click at [466, 189] on icon "button" at bounding box center [467, 188] width 5 height 7
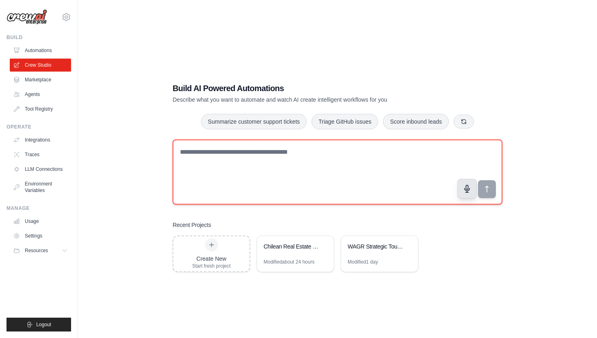
click at [229, 154] on textarea at bounding box center [338, 171] width 330 height 65
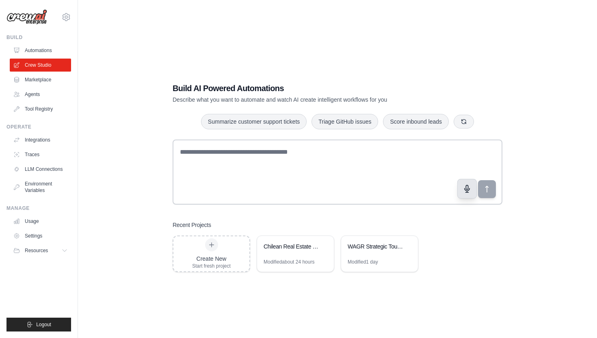
click at [467, 189] on icon "button" at bounding box center [467, 188] width 5 height 7
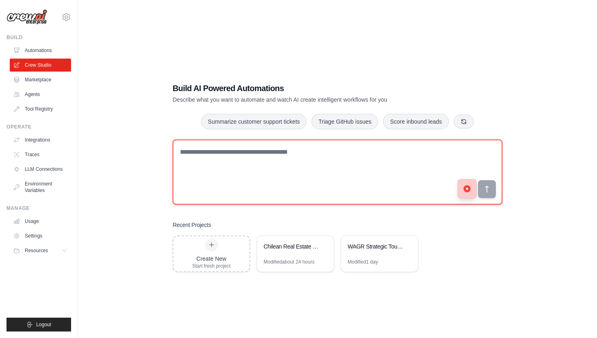
click at [327, 162] on textarea at bounding box center [338, 171] width 330 height 65
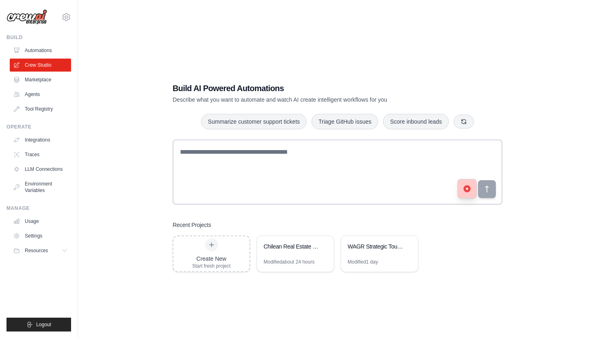
click at [462, 188] on button "button" at bounding box center [467, 188] width 20 height 20
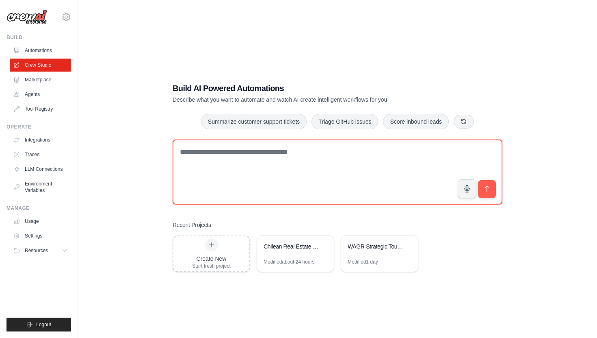
drag, startPoint x: 284, startPoint y: 151, endPoint x: 141, endPoint y: 158, distance: 143.6
click at [141, 158] on div "**********" at bounding box center [337, 177] width 493 height 338
drag, startPoint x: 270, startPoint y: 151, endPoint x: 162, endPoint y: 148, distance: 108.1
click at [162, 148] on div "**********" at bounding box center [337, 177] width 493 height 338
type textarea "**********"
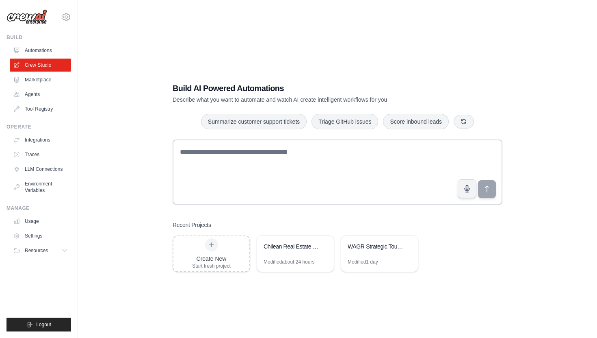
click at [469, 191] on icon "button" at bounding box center [467, 188] width 8 height 8
click at [466, 192] on icon "button" at bounding box center [467, 188] width 8 height 8
click at [488, 187] on icon "submit" at bounding box center [487, 188] width 9 height 9
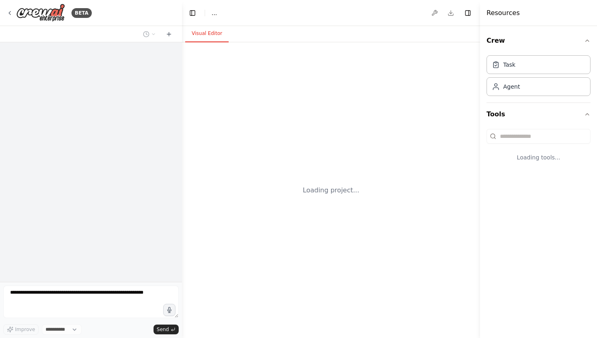
select select "****"
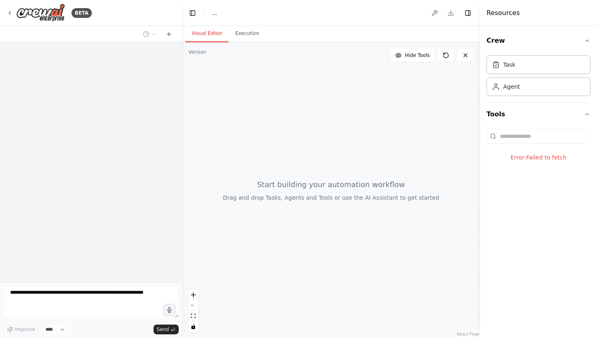
click at [193, 179] on div at bounding box center [331, 189] width 298 height 295
click at [232, 13] on header "Toggle Left Sidebar Studio ... Download Toggle Right Sidebar" at bounding box center [331, 13] width 298 height 26
click at [212, 13] on span "..." at bounding box center [214, 13] width 5 height 8
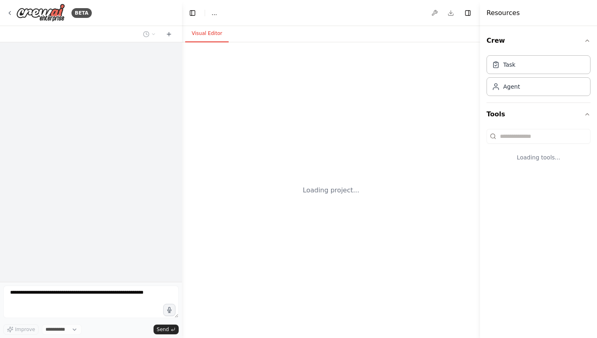
select select "****"
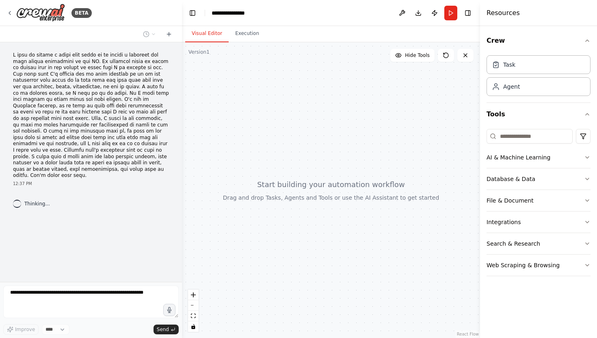
click at [254, 12] on header "**********" at bounding box center [331, 13] width 298 height 26
drag, startPoint x: 252, startPoint y: 13, endPoint x: 195, endPoint y: 12, distance: 56.9
click at [195, 12] on header "**********" at bounding box center [331, 13] width 298 height 26
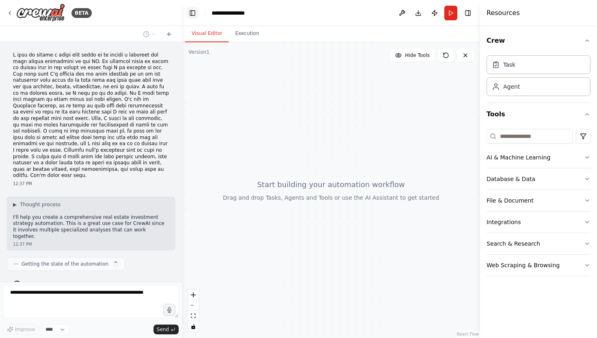
scroll to position [4, 0]
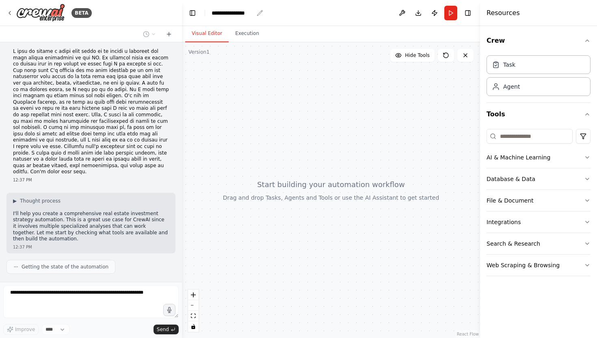
click at [224, 13] on div "**********" at bounding box center [233, 13] width 42 height 8
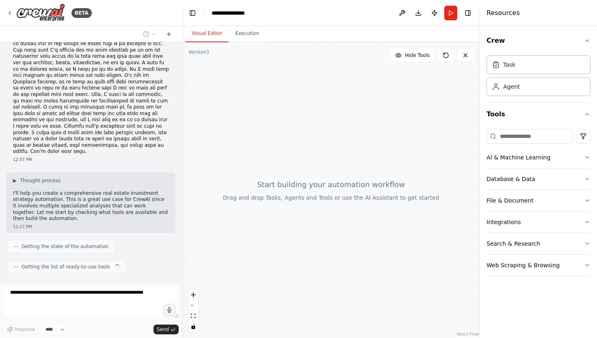
click at [254, 12] on div "**********" at bounding box center [242, 13] width 61 height 8
drag, startPoint x: 254, startPoint y: 12, endPoint x: 200, endPoint y: 13, distance: 54.0
click at [200, 13] on header "**********" at bounding box center [331, 13] width 298 height 26
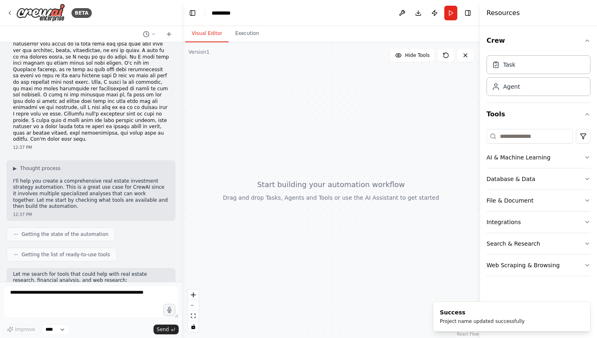
scroll to position [78, 0]
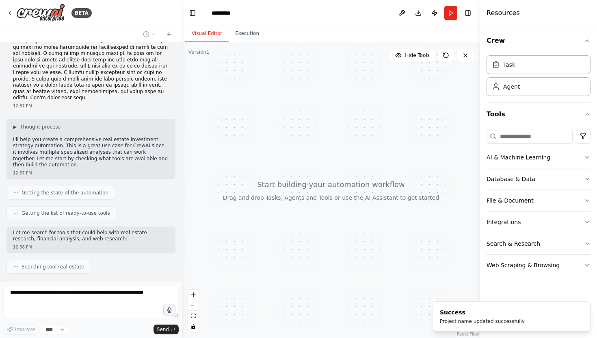
click at [241, 12] on header "Toggle Left Sidebar Studio ********* Download Publish Run Toggle Right Sidebar" at bounding box center [331, 13] width 298 height 26
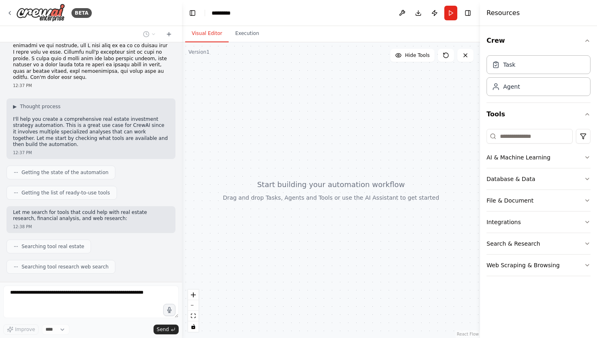
scroll to position [118, 0]
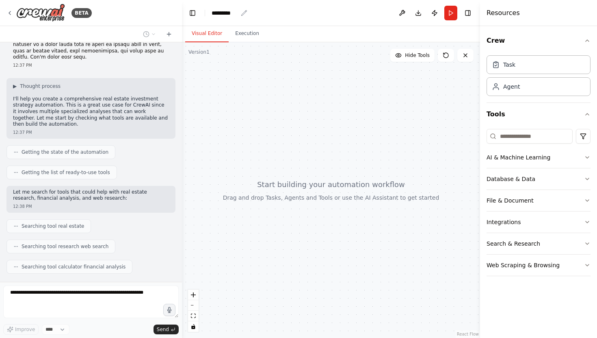
click at [237, 14] on div "*********" at bounding box center [225, 13] width 26 height 8
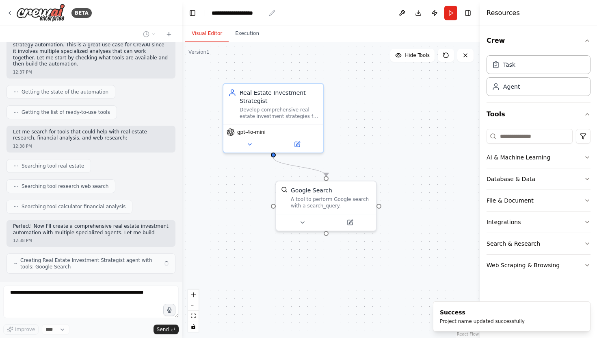
scroll to position [185, 0]
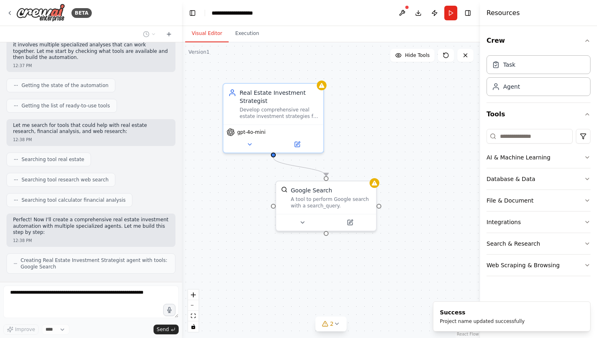
click at [266, 13] on header "**********" at bounding box center [331, 13] width 298 height 26
click at [267, 13] on div "**********" at bounding box center [244, 13] width 64 height 8
click at [264, 13] on div "**********" at bounding box center [239, 13] width 54 height 8
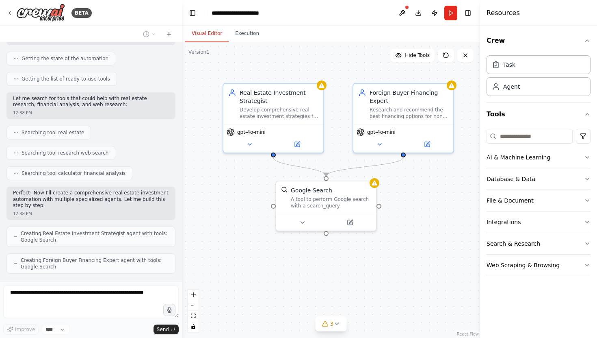
click at [336, 8] on header "**********" at bounding box center [331, 13] width 298 height 26
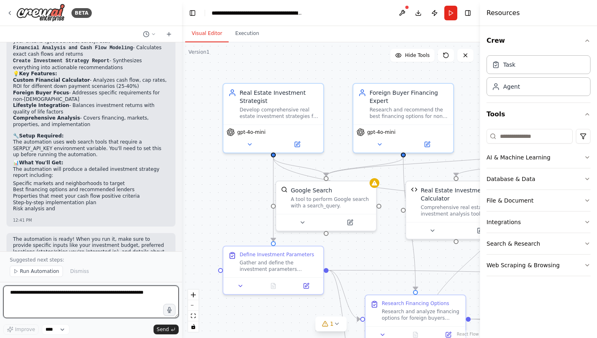
scroll to position [1204, 0]
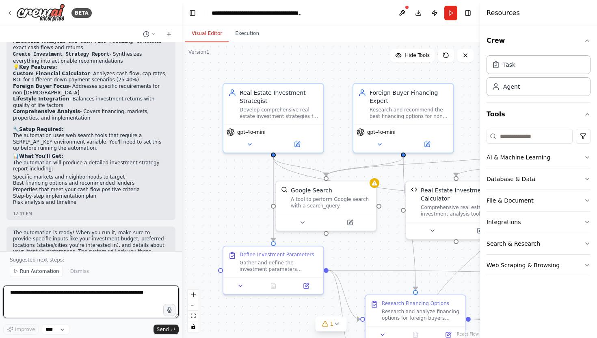
click at [37, 300] on textarea at bounding box center [91, 301] width 176 height 33
type textarea "**********"
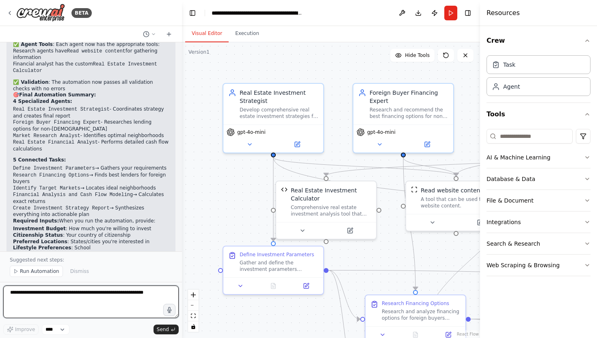
scroll to position [2442, 0]
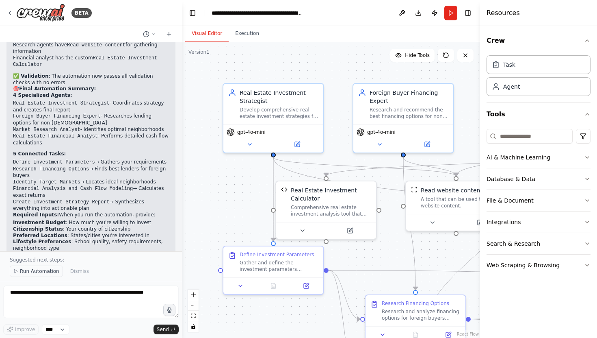
click at [51, 271] on span "Run Automation" at bounding box center [39, 271] width 39 height 7
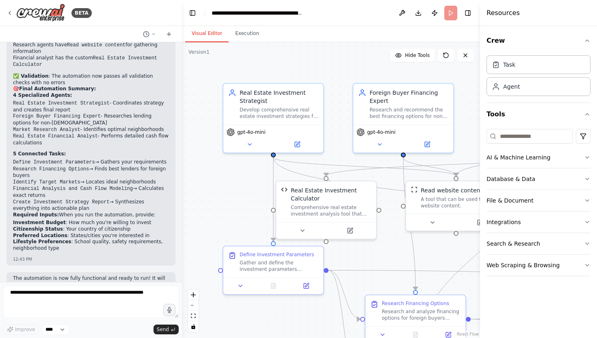
scroll to position [2412, 0]
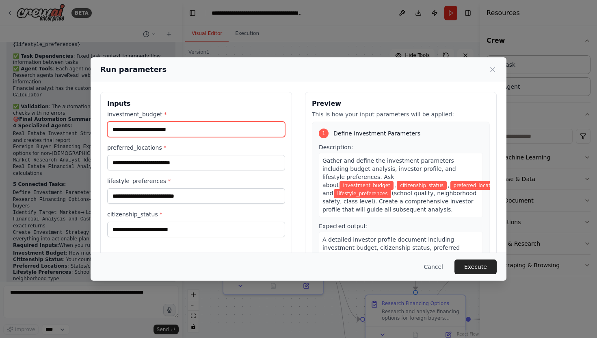
click at [205, 130] on input "investment_budget *" at bounding box center [196, 128] width 178 height 15
type input "******"
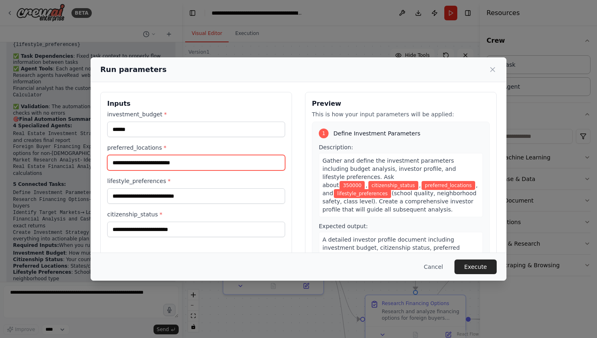
click at [186, 161] on input "preferred_locations *" at bounding box center [196, 162] width 178 height 15
type input "*"
type input "*******"
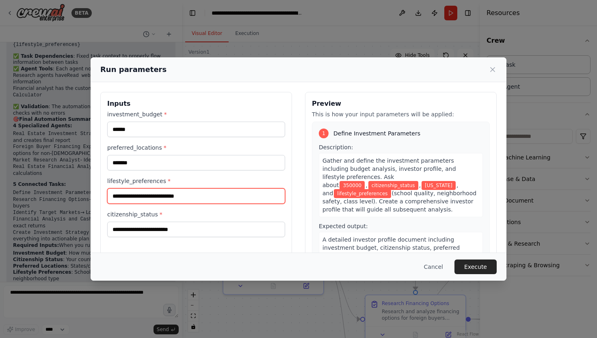
click at [146, 196] on input "lifestyle_preferences *" at bounding box center [196, 195] width 178 height 15
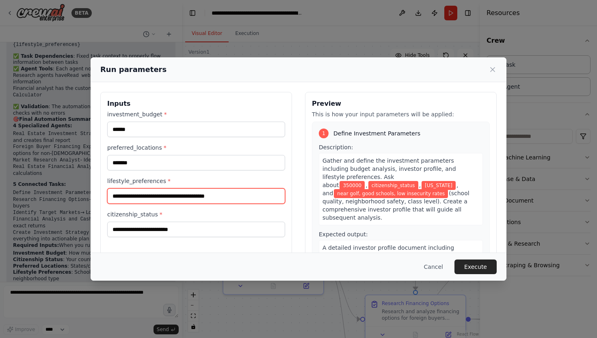
type input "**********"
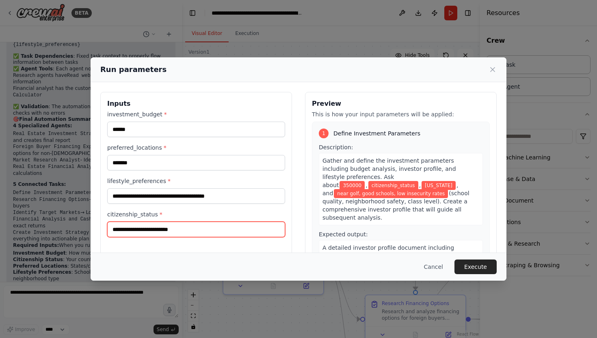
click at [133, 227] on input "citizenship_status *" at bounding box center [196, 228] width 178 height 15
type input "*"
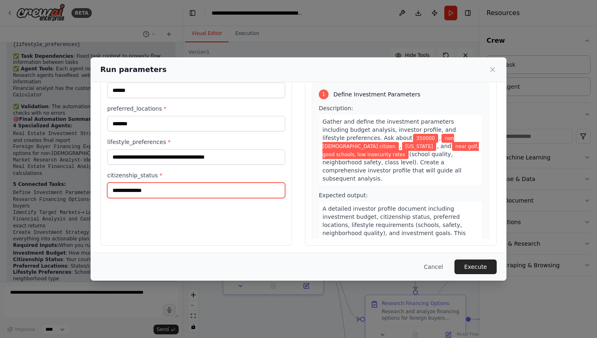
scroll to position [42, 0]
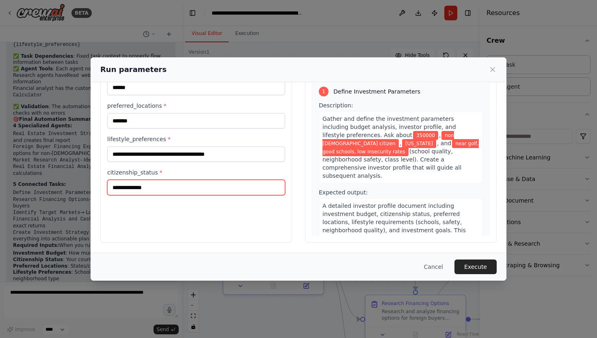
type input "**********"
click at [241, 218] on div "**********" at bounding box center [196, 146] width 192 height 193
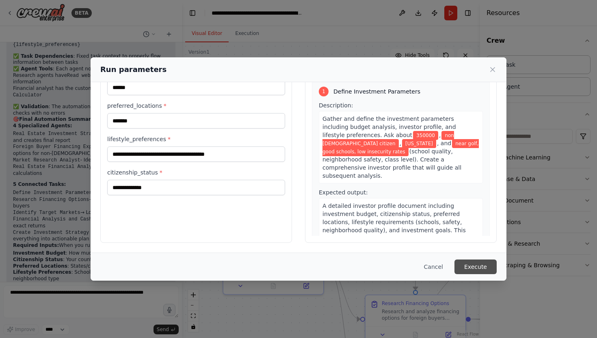
click at [472, 262] on button "Execute" at bounding box center [476, 266] width 42 height 15
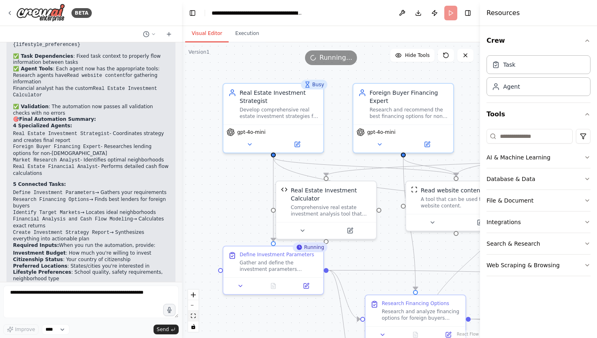
click at [195, 317] on icon "fit view" at bounding box center [193, 315] width 5 height 4
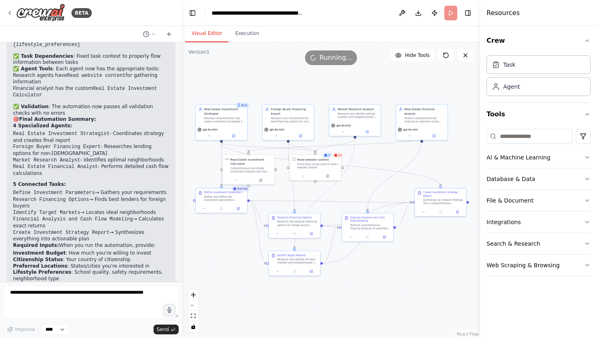
drag, startPoint x: 375, startPoint y: 273, endPoint x: 342, endPoint y: 272, distance: 32.9
click at [62, 293] on textarea at bounding box center [91, 301] width 176 height 33
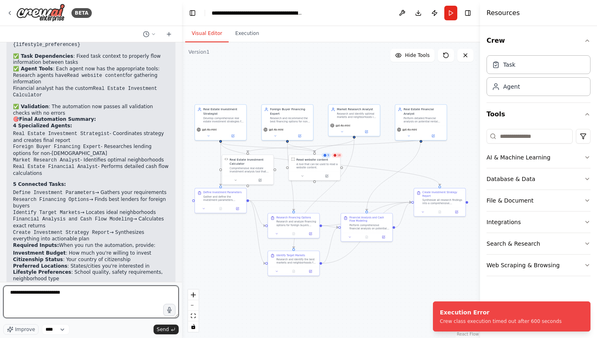
type textarea "**********"
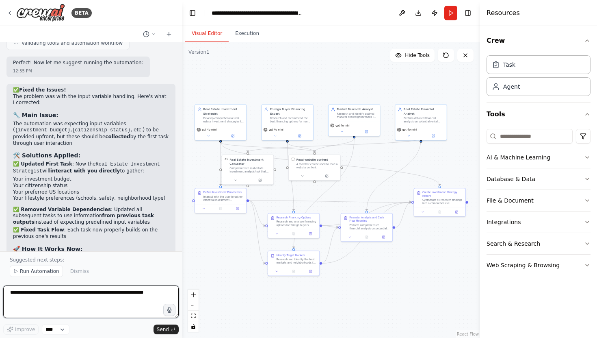
scroll to position [3250, 0]
